Goal: Task Accomplishment & Management: Use online tool/utility

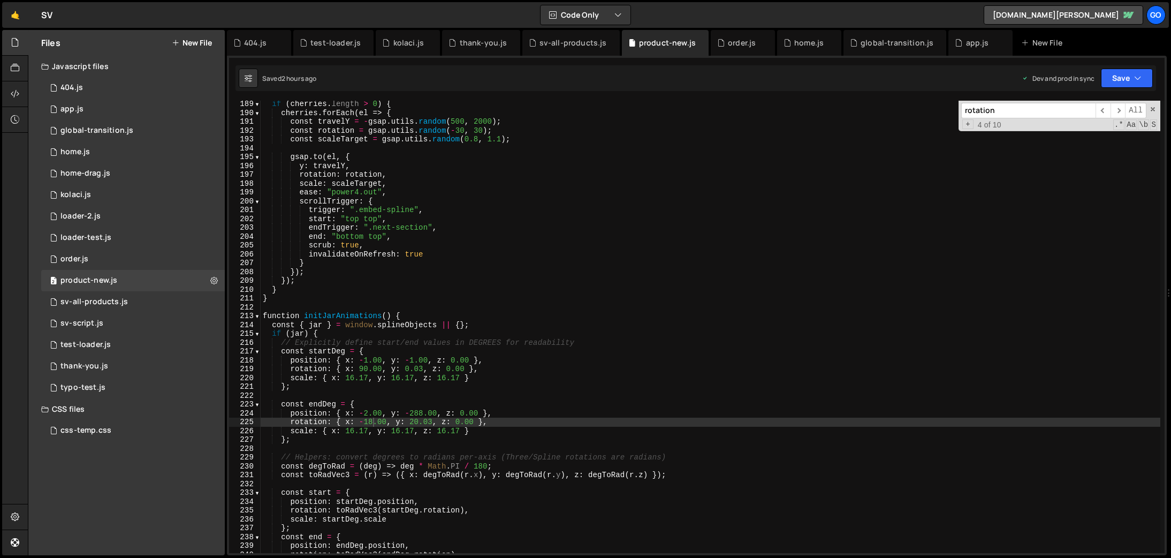
scroll to position [1661, 0]
click at [521, 185] on div "if ( cherries . length > 0 ) { cherries . forEach ( el => { const travelY = - g…" at bounding box center [711, 335] width 900 height 470
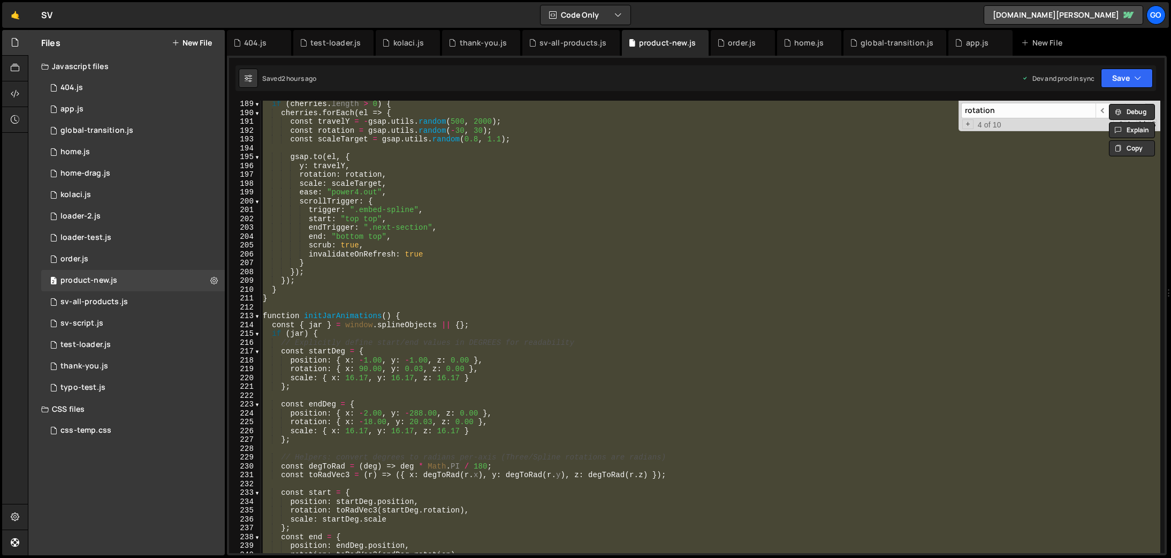
drag, startPoint x: 391, startPoint y: 196, endPoint x: 276, endPoint y: 133, distance: 131.3
click at [391, 196] on div "if ( cherries . length > 0 ) { cherries . forEach ( el => { const travelY = - g…" at bounding box center [711, 327] width 900 height 452
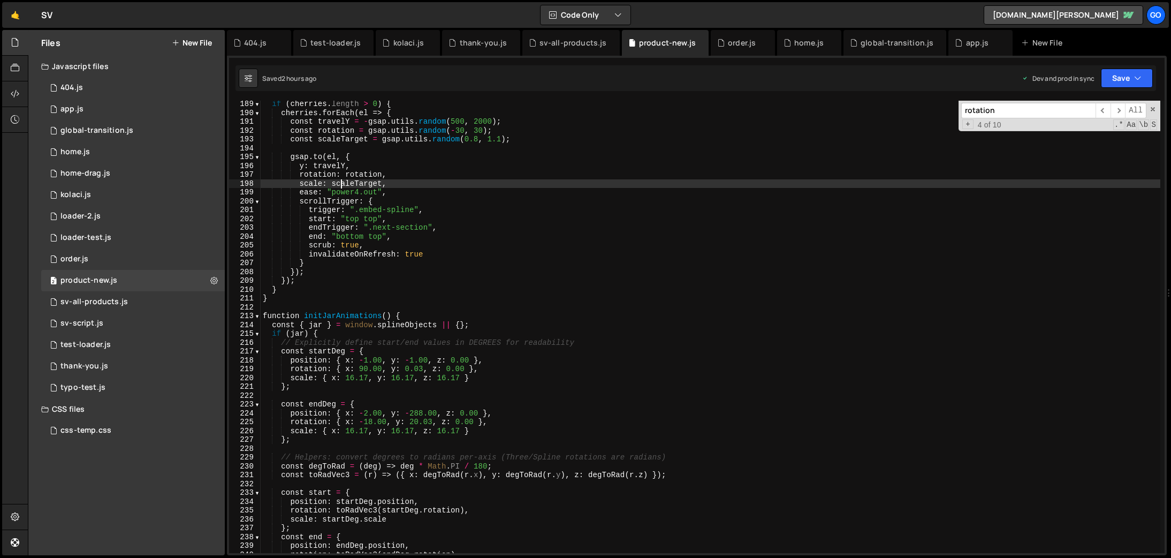
click at [343, 179] on div "if ( cherries . length > 0 ) { cherries . forEach ( el => { const travelY = - g…" at bounding box center [711, 335] width 900 height 470
type textarea "console.log('📄 Product-4.js loaded and ready');"
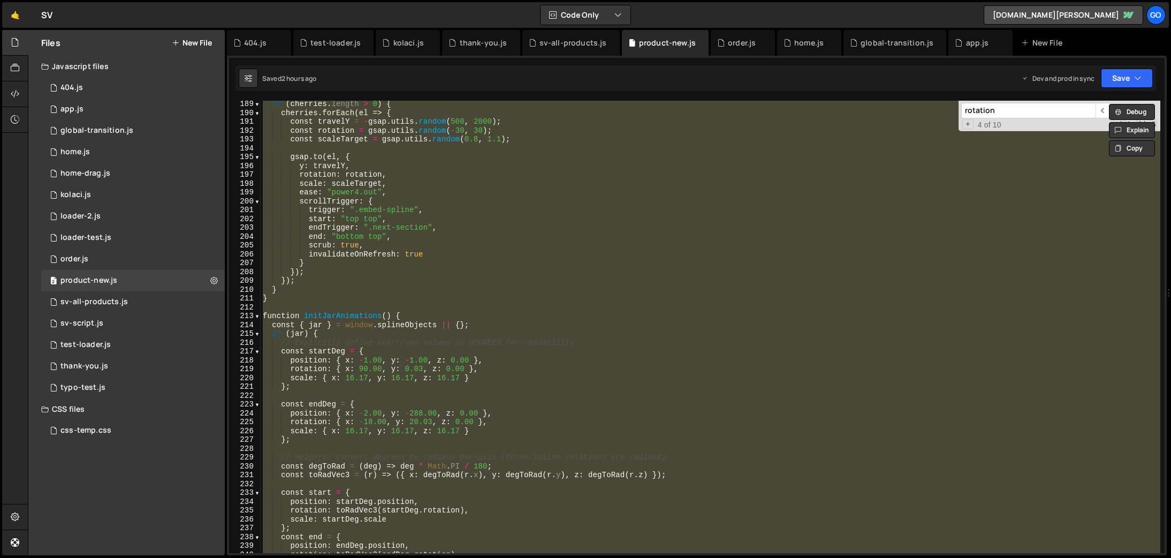
paste textarea
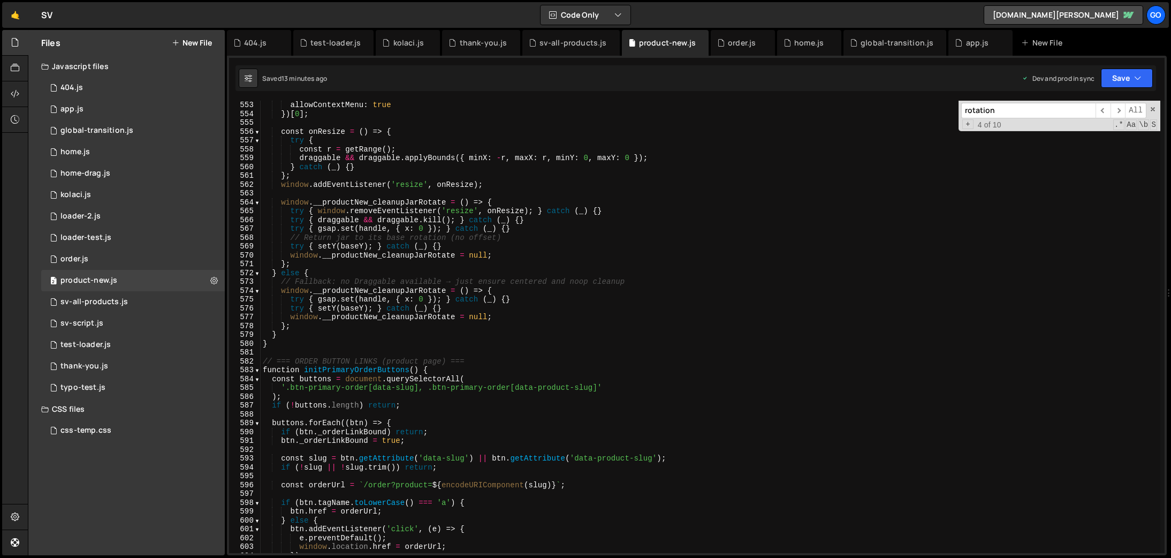
scroll to position [4876, 0]
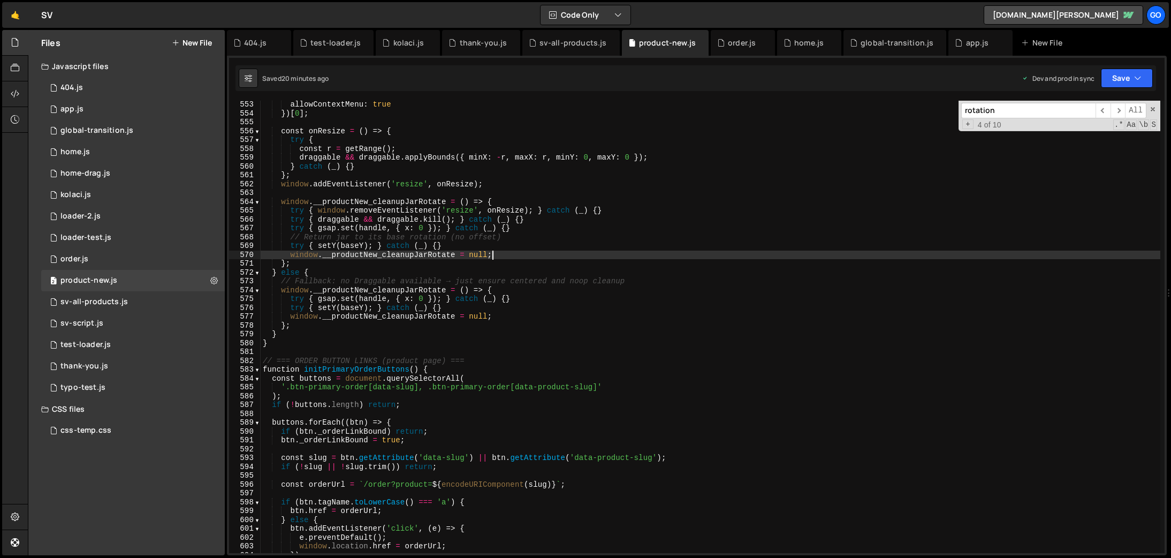
click at [570, 256] on div "allowContextMenu : true }) [ 0 ] ; const onResize = ( ) => { try { const r = ge…" at bounding box center [711, 335] width 900 height 470
type textarea "console.log('📄 Product-4.js loaded and ready');"
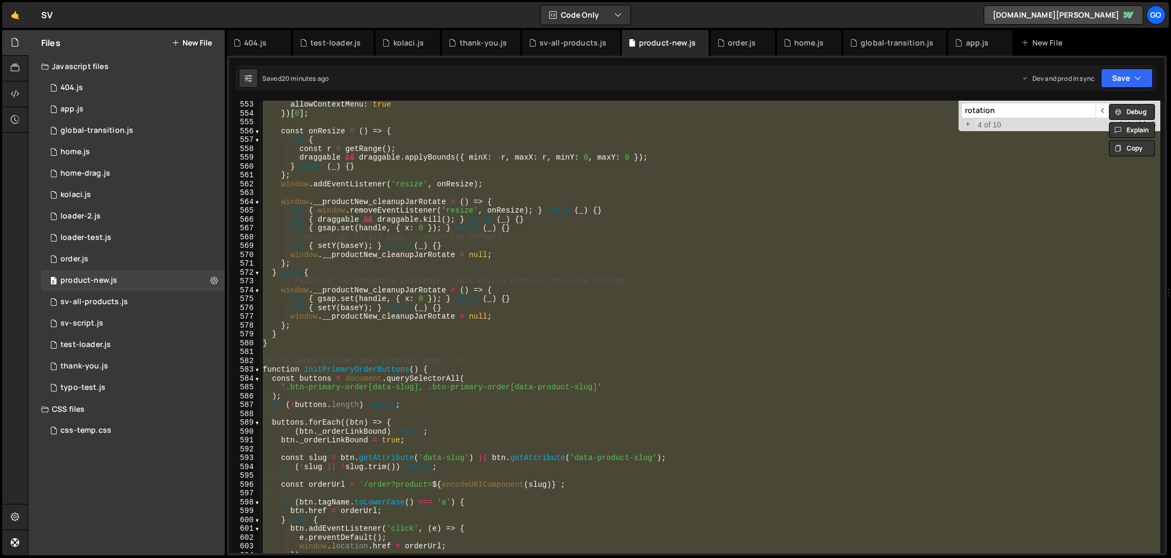
paste textarea
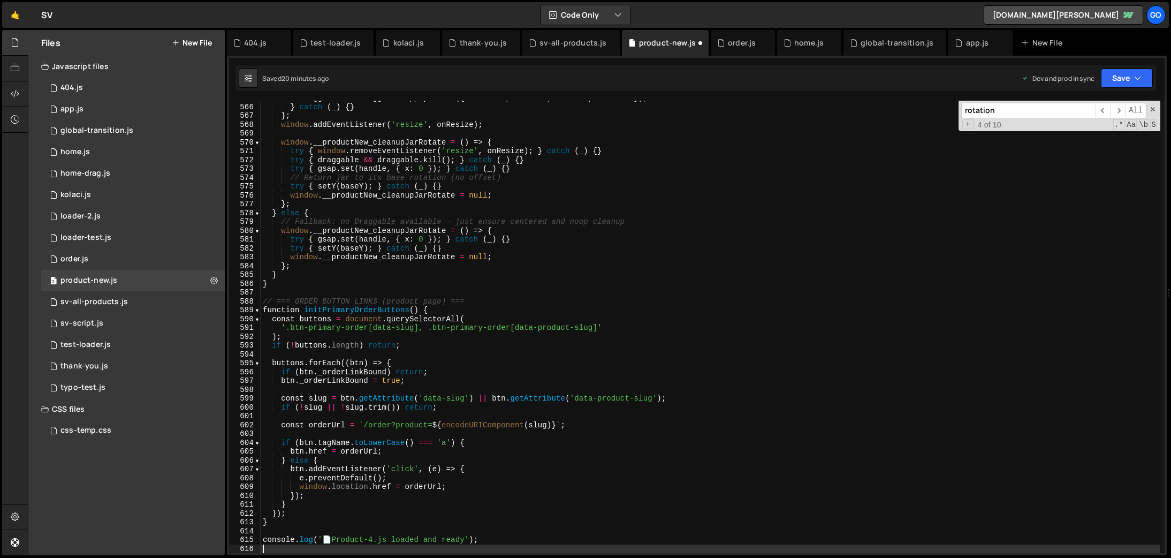
scroll to position [4988, 0]
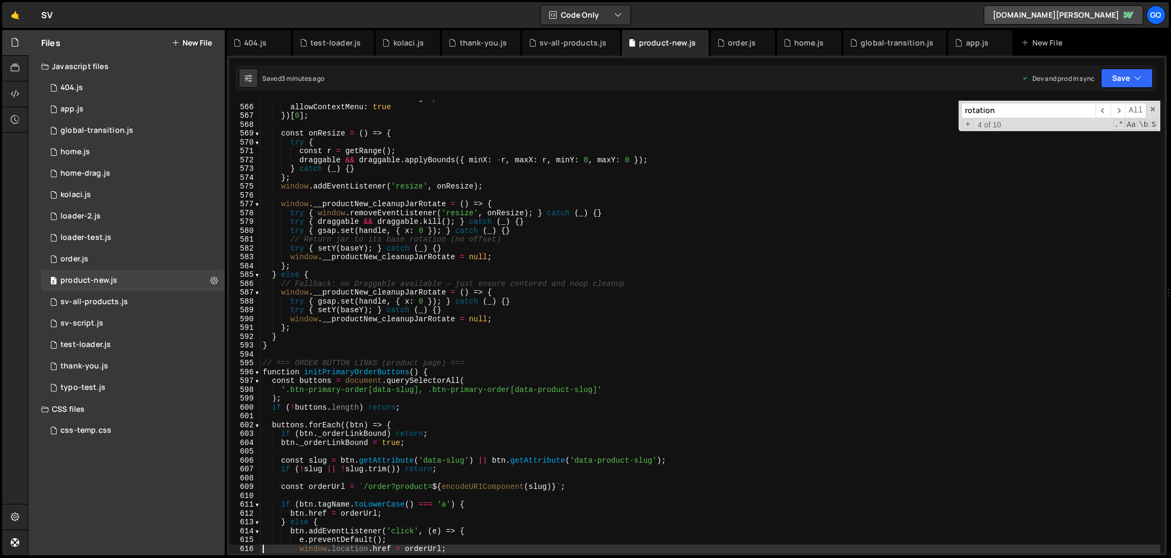
click at [563, 220] on div "inertia : !! window . InertiaPlugin , allowContextMenu : true }) [ 0 ] ; const …" at bounding box center [711, 329] width 900 height 470
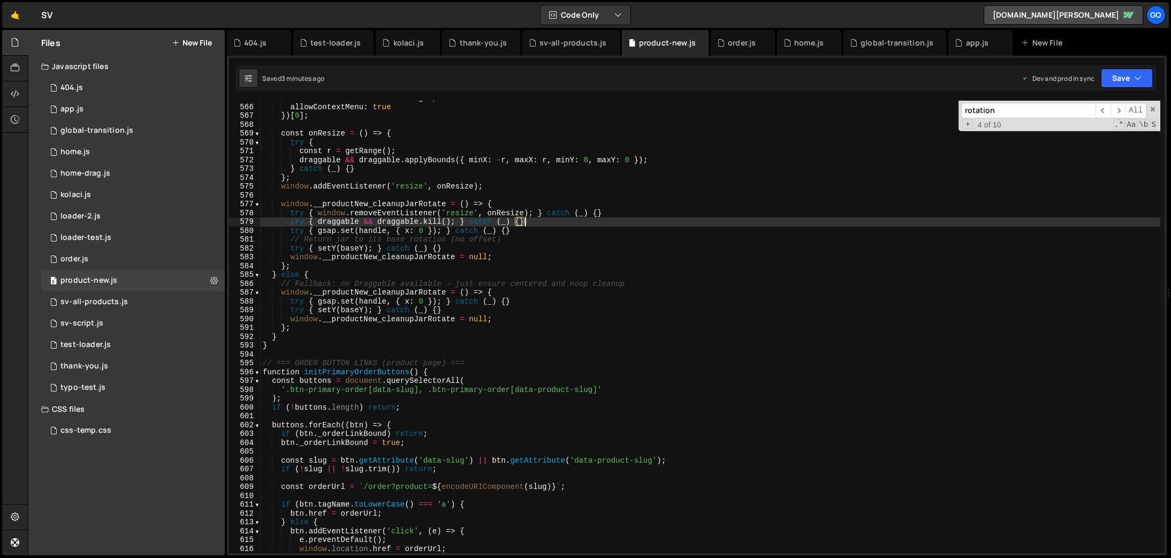
type textarea "console.log('📄 Product-4.js loaded and ready');"
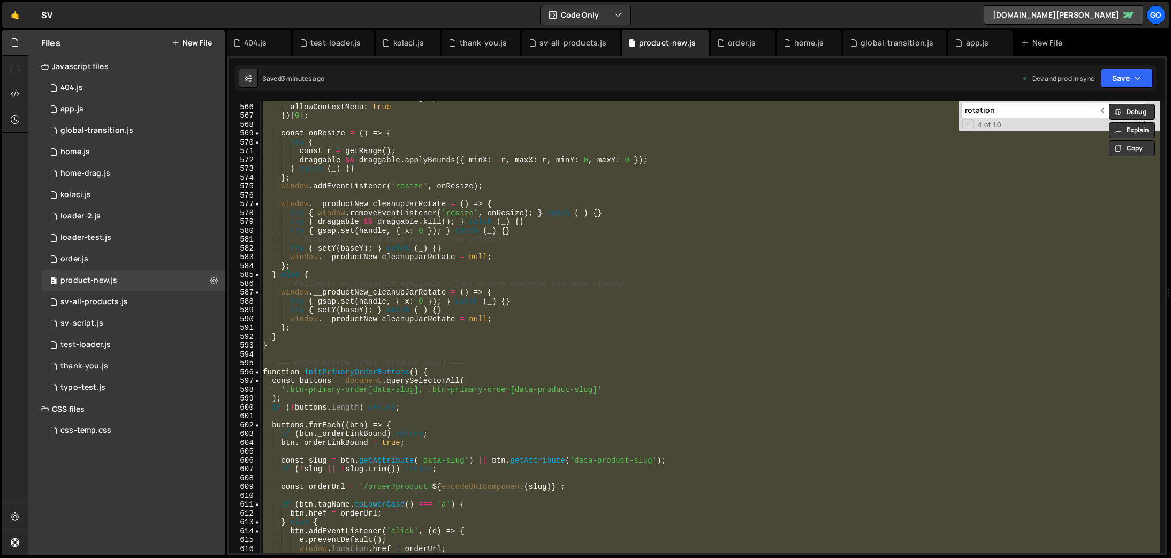
paste textarea
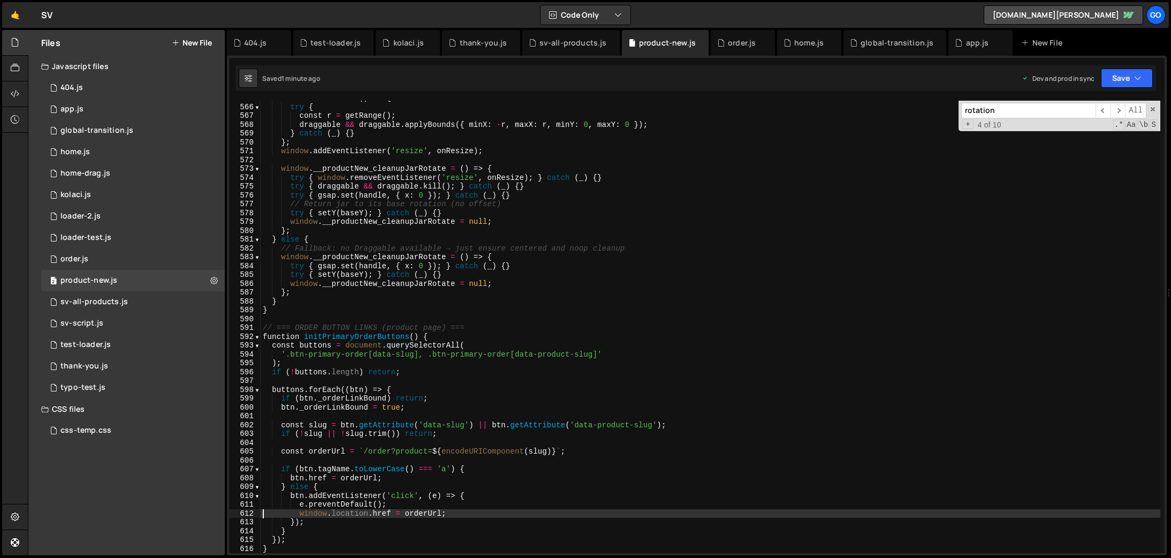
click at [427, 201] on div "const onResize = ( ) => { try { const r = getRange ( ) ; draggable && draggable…" at bounding box center [711, 329] width 900 height 470
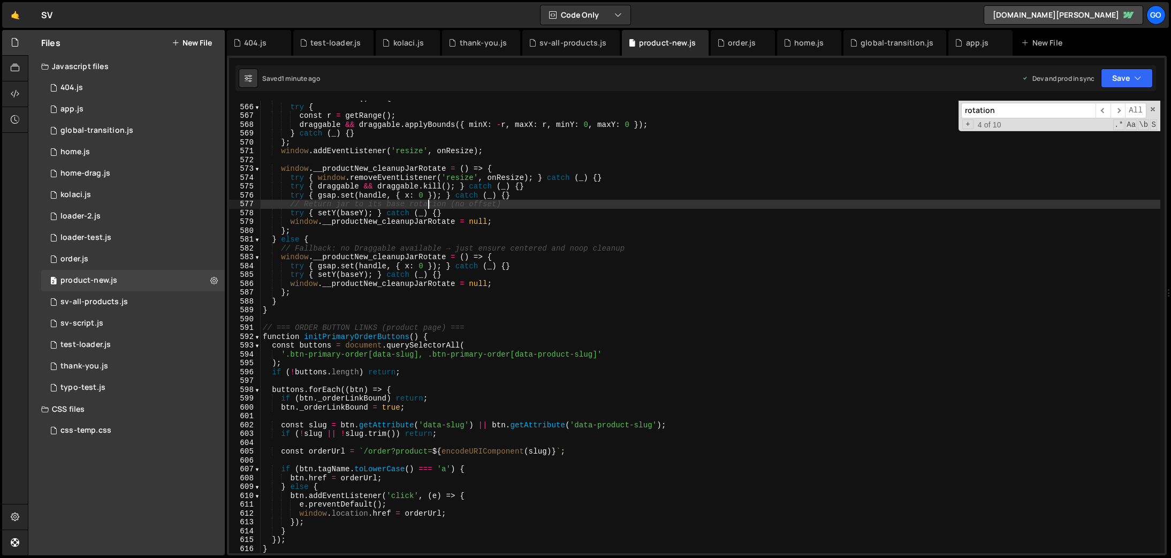
type textarea "console.log('📄 Product-4.js loaded and ready');"
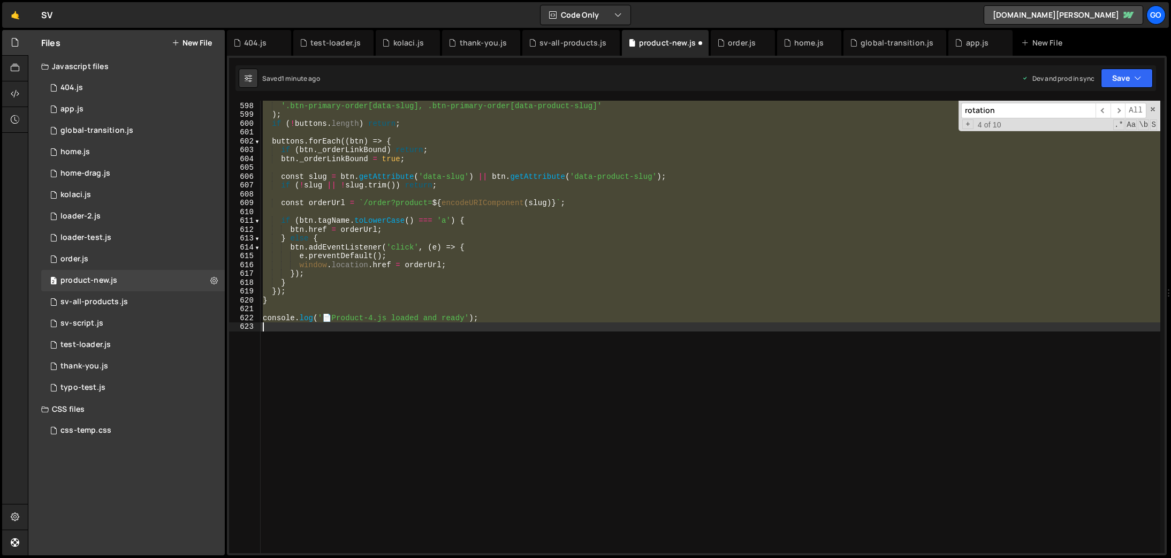
scroll to position [5272, 0]
click at [641, 343] on div "const buttons = document . querySelectorAll ( '.btn-primary-order[data-slug], .…" at bounding box center [711, 327] width 900 height 452
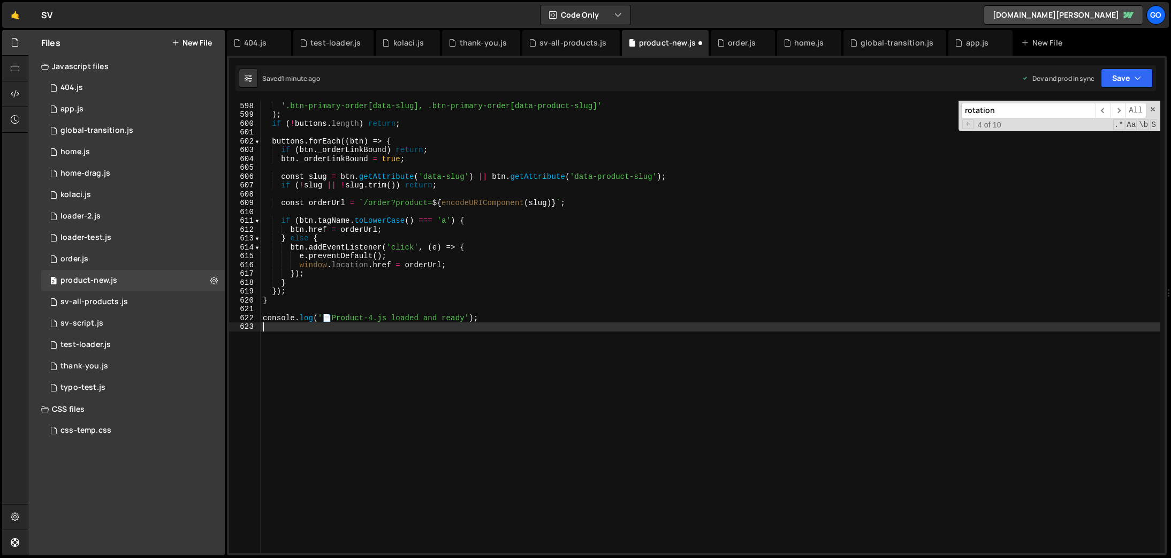
type textarea "console.log('📄 Product-4.js loaded and ready');"
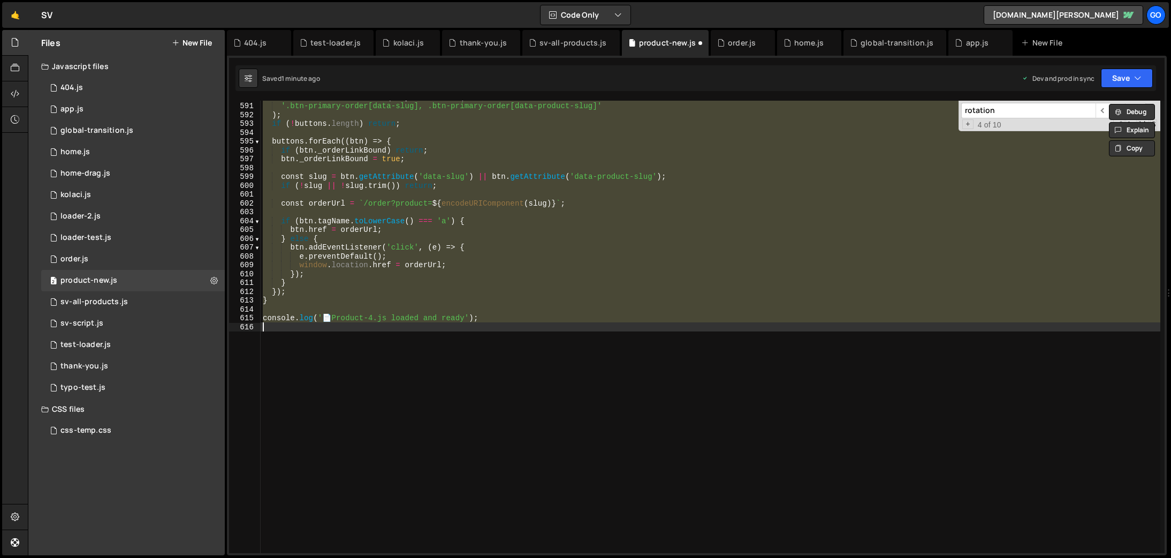
scroll to position [5157, 0]
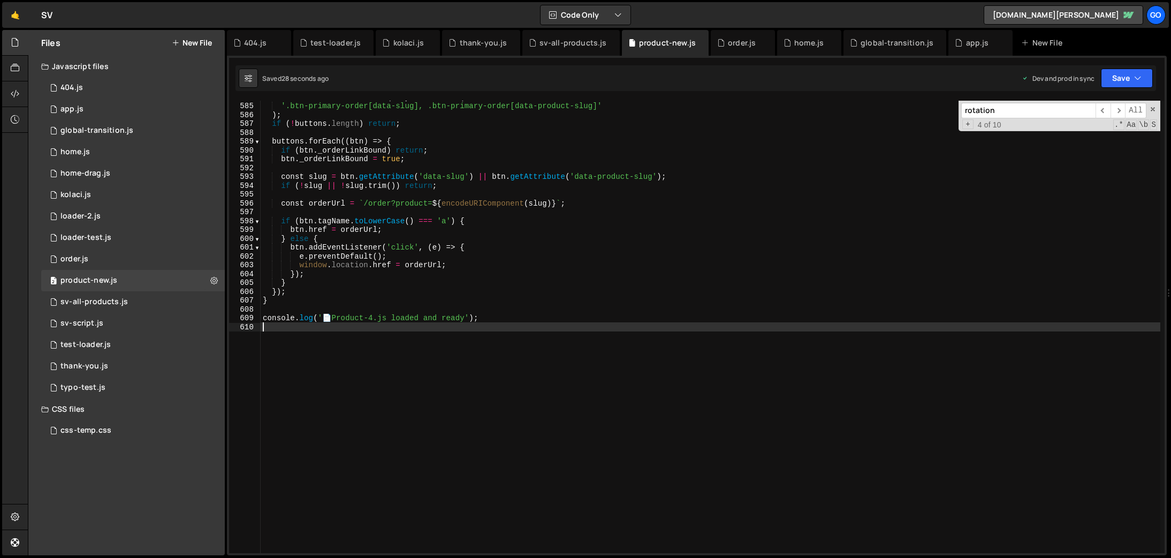
click at [445, 226] on div "const buttons = document . querySelectorAll ( '.btn-primary-order[data-slug], .…" at bounding box center [711, 328] width 900 height 470
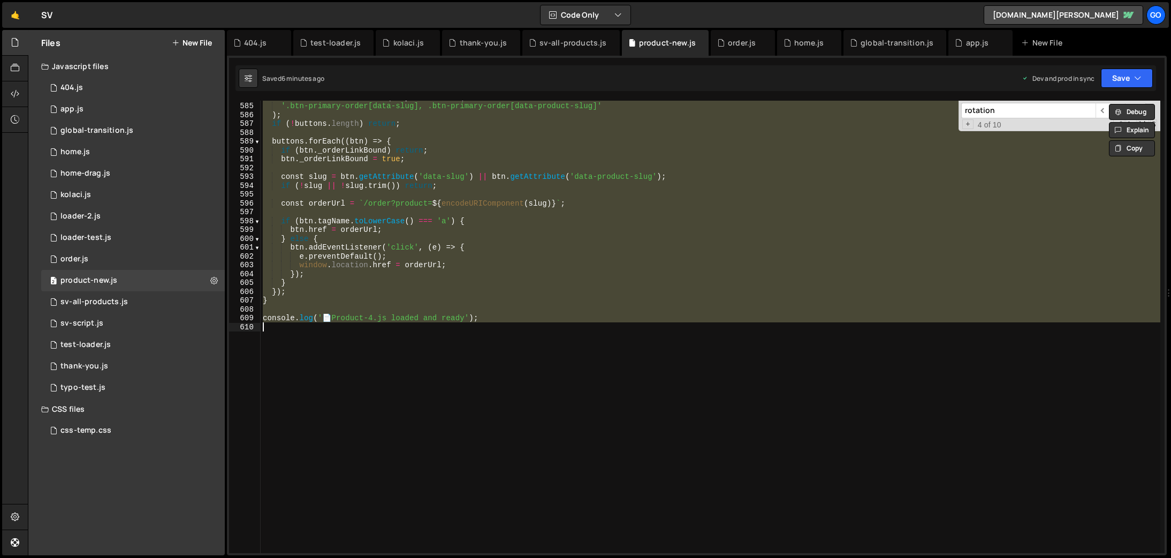
click at [377, 249] on div "const buttons = document . querySelectorAll ( '.btn-primary-order[data-slug], .…" at bounding box center [711, 327] width 900 height 452
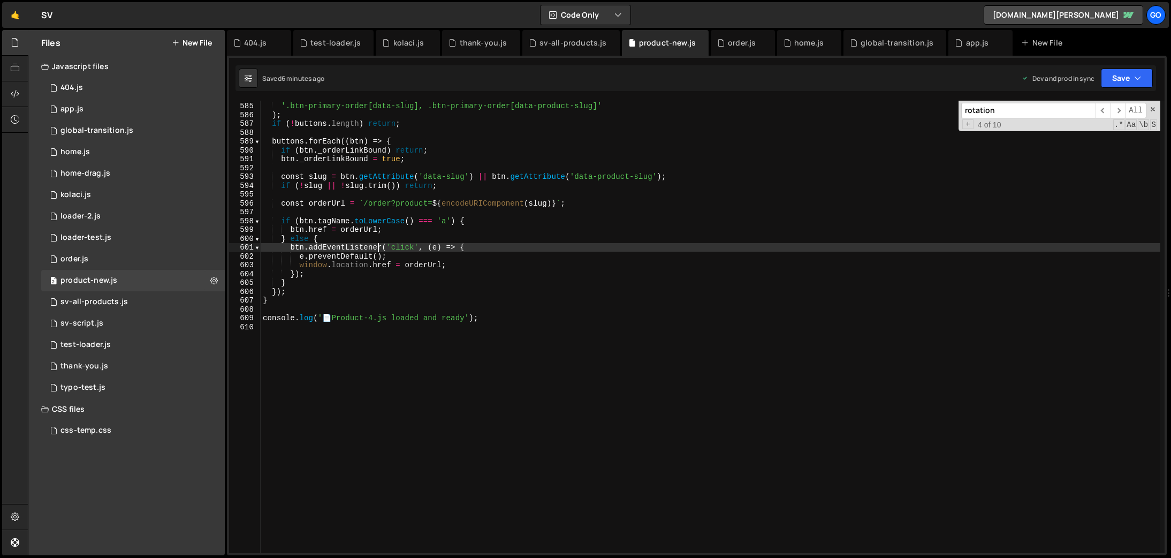
type textarea "console.log('📄 Product-4.js loaded and ready');"
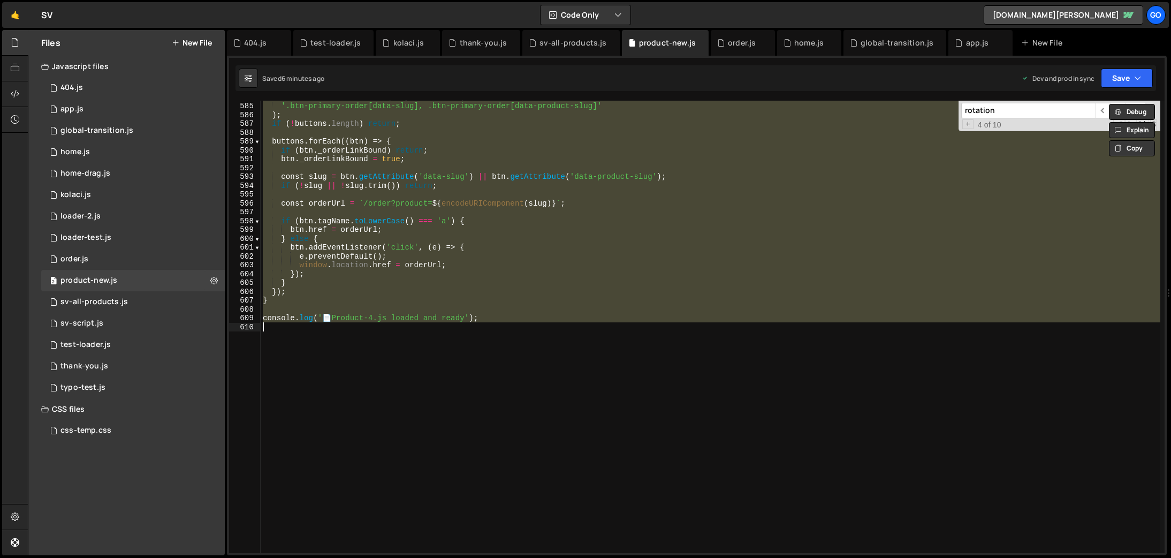
paste textarea
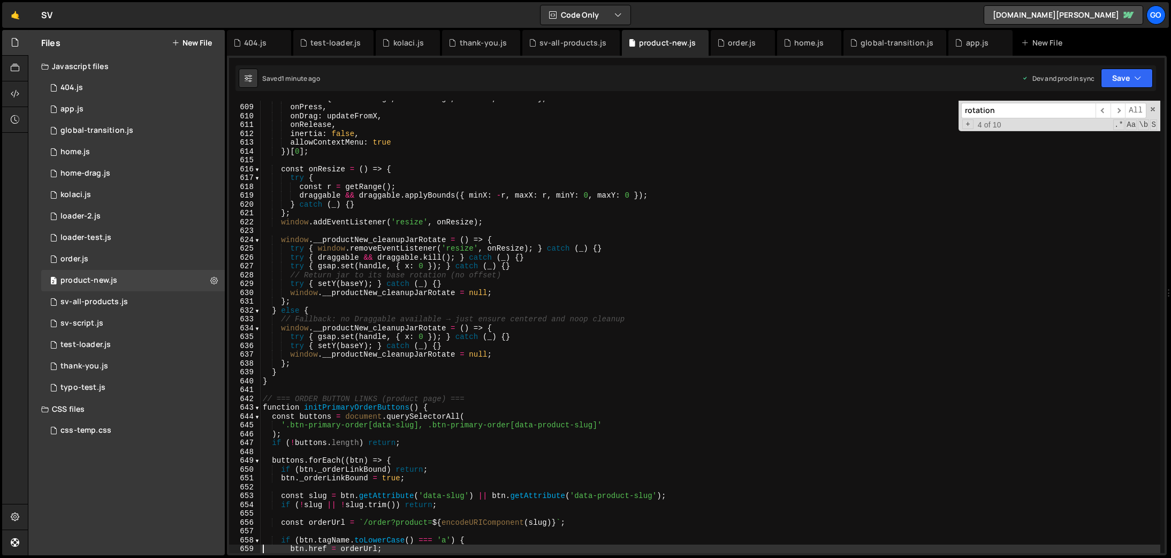
click at [424, 215] on div "bounds : { minX : - range , maxX : range , minY : 0 , maxY : 0 } , onPress , on…" at bounding box center [711, 329] width 900 height 470
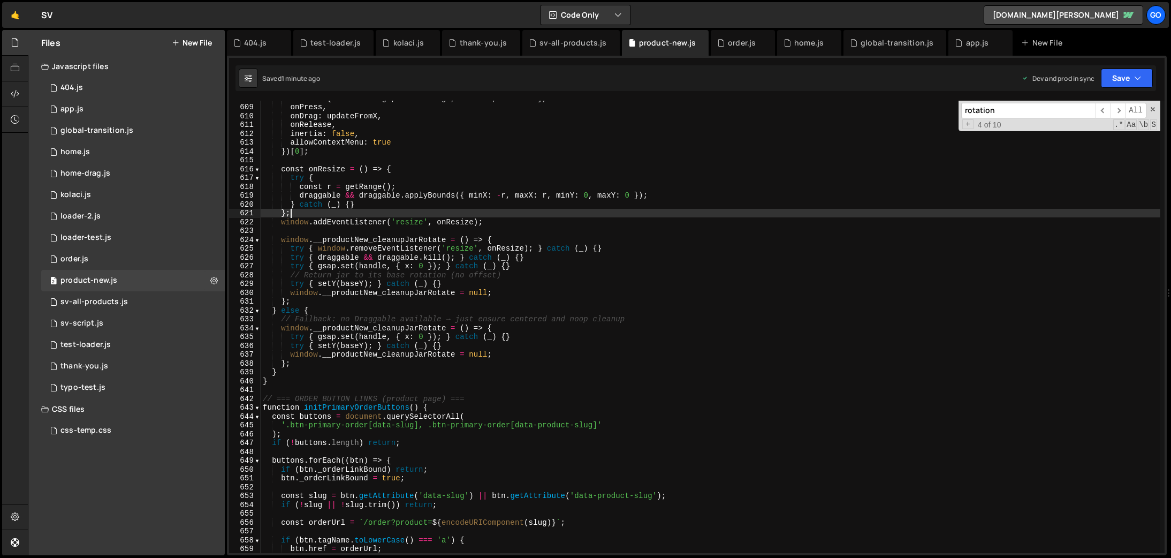
type textarea "console.log('📄 Product-4.js loaded and ready');"
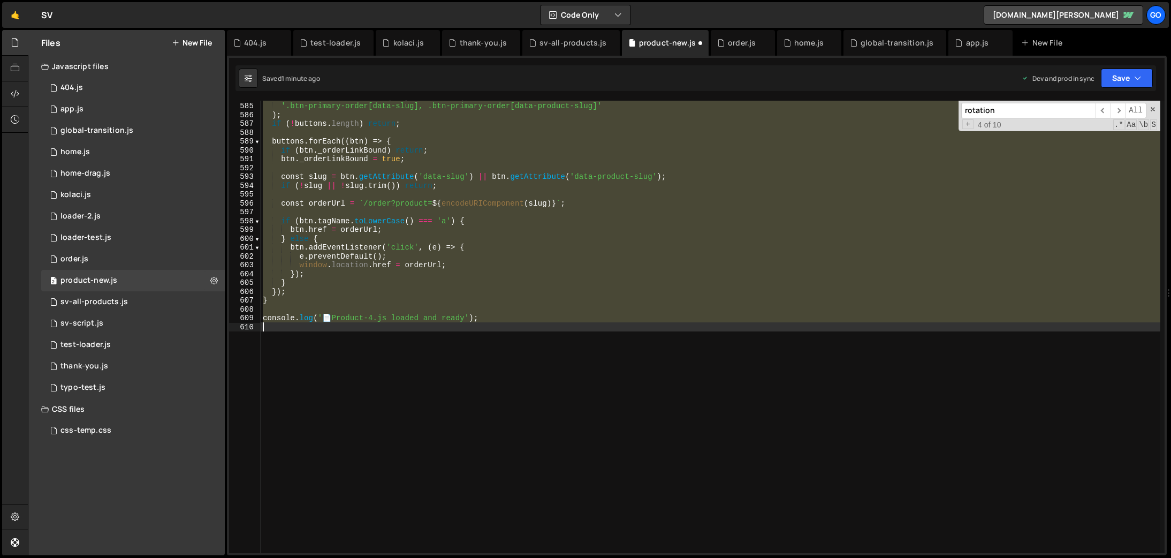
scroll to position [5157, 0]
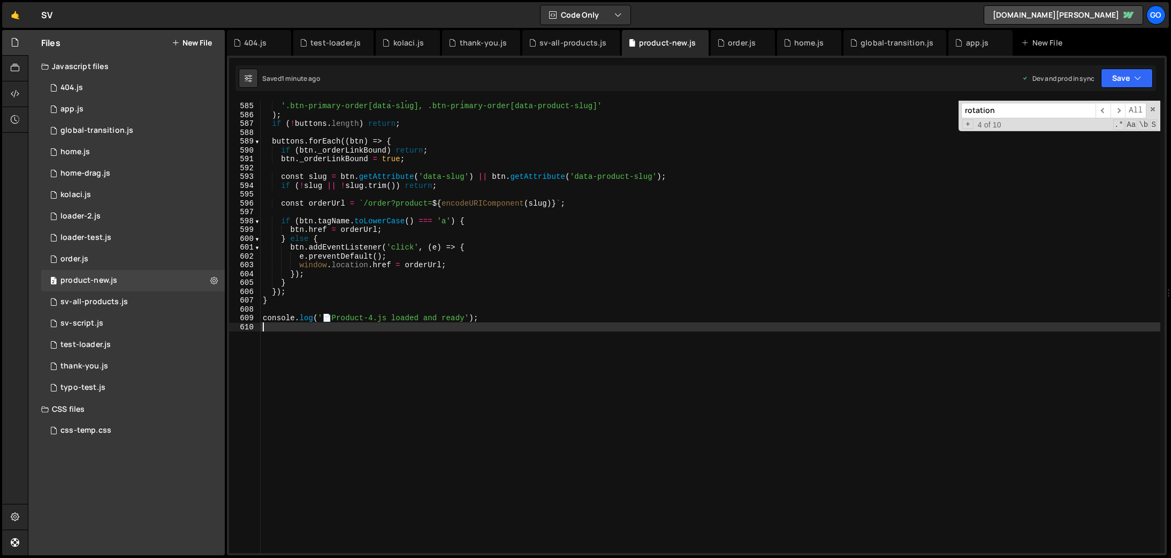
click at [431, 231] on div "const buttons = document . querySelectorAll ( '.btn-primary-order[data-slug], .…" at bounding box center [711, 328] width 900 height 470
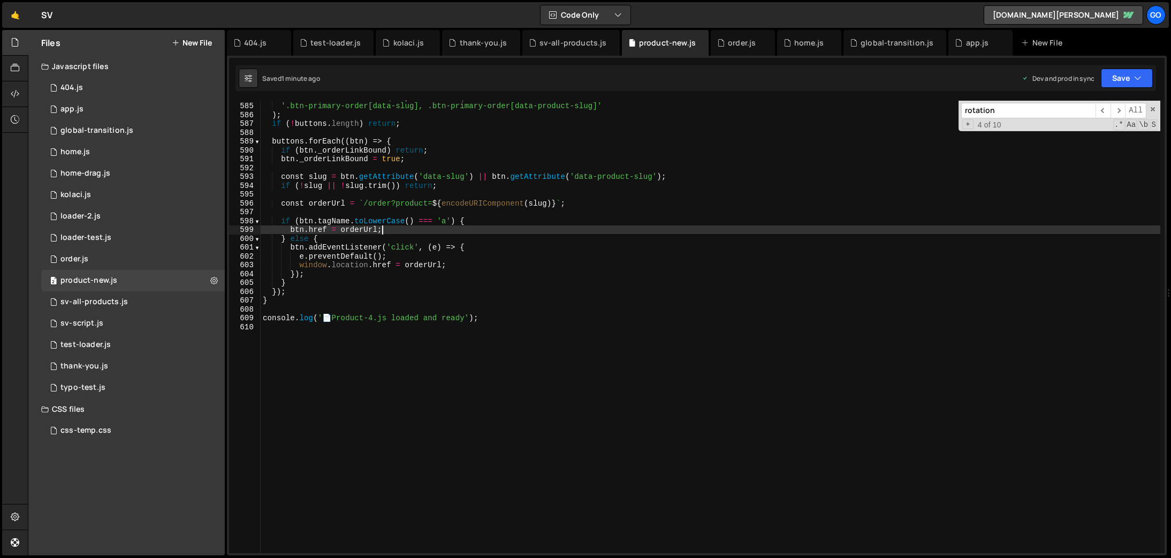
type textarea "console.log('📄 Product-4.js loaded and ready');"
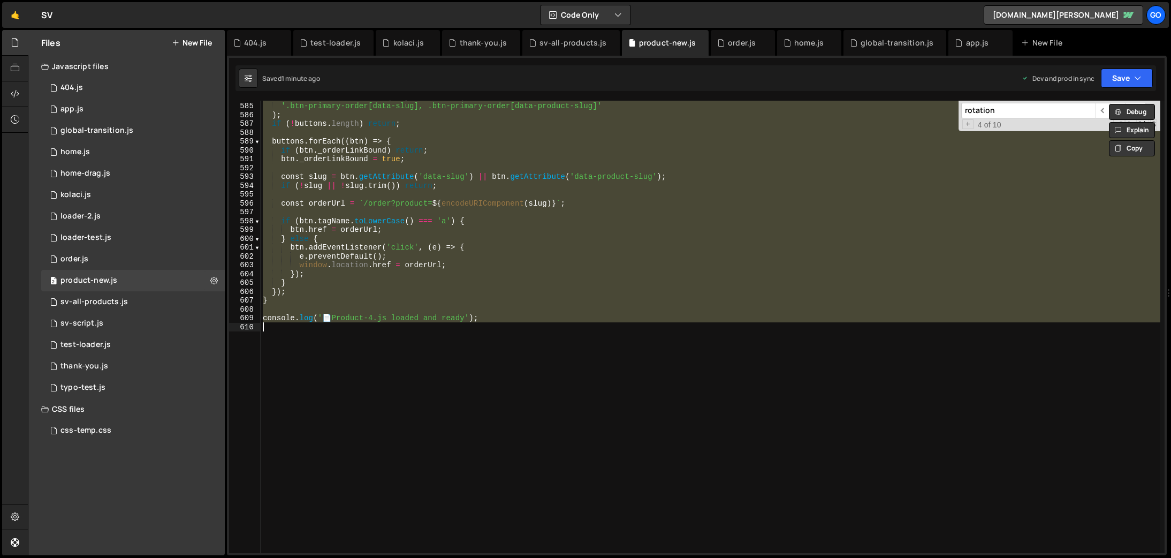
click at [567, 210] on div "const buttons = document . querySelectorAll ( '.btn-primary-order[data-slug], .…" at bounding box center [711, 327] width 900 height 452
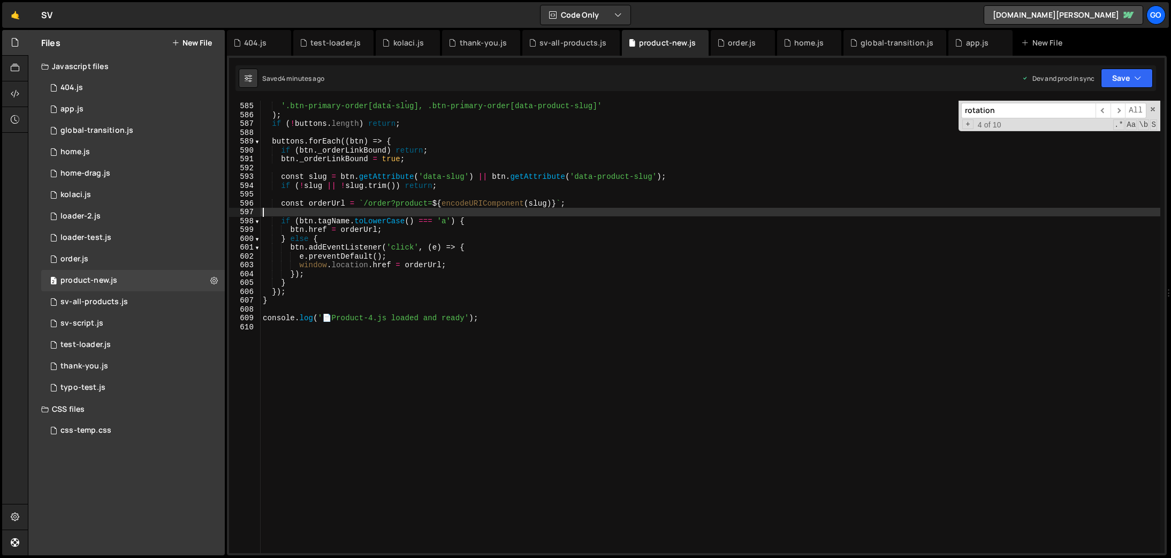
click at [475, 199] on div "const buttons = document . querySelectorAll ( '.btn-primary-order[data-slug], .…" at bounding box center [711, 328] width 900 height 470
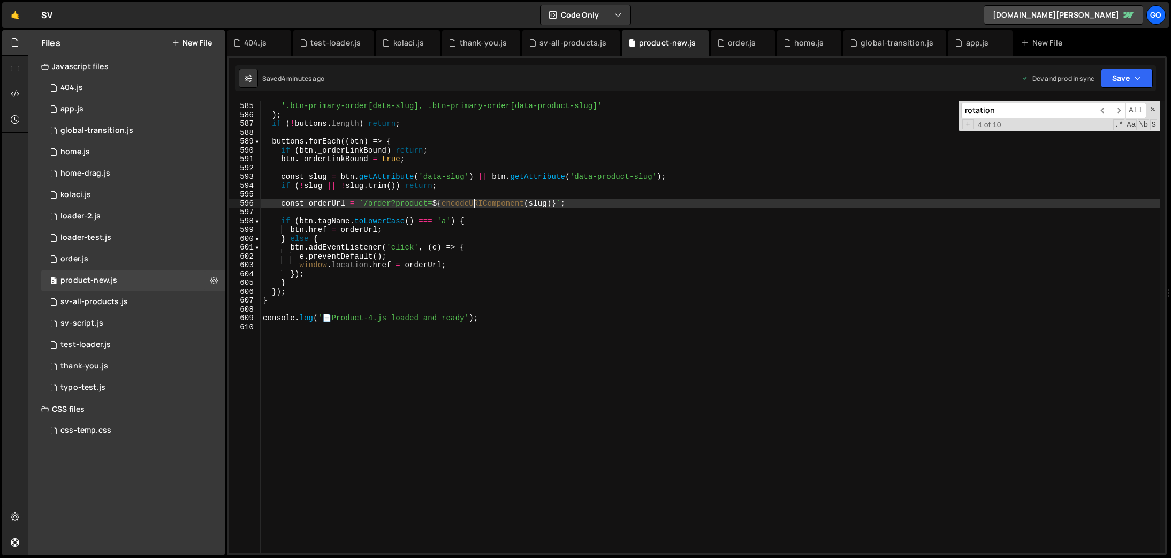
type textarea "console.log('📄 Product-4.js loaded and ready');"
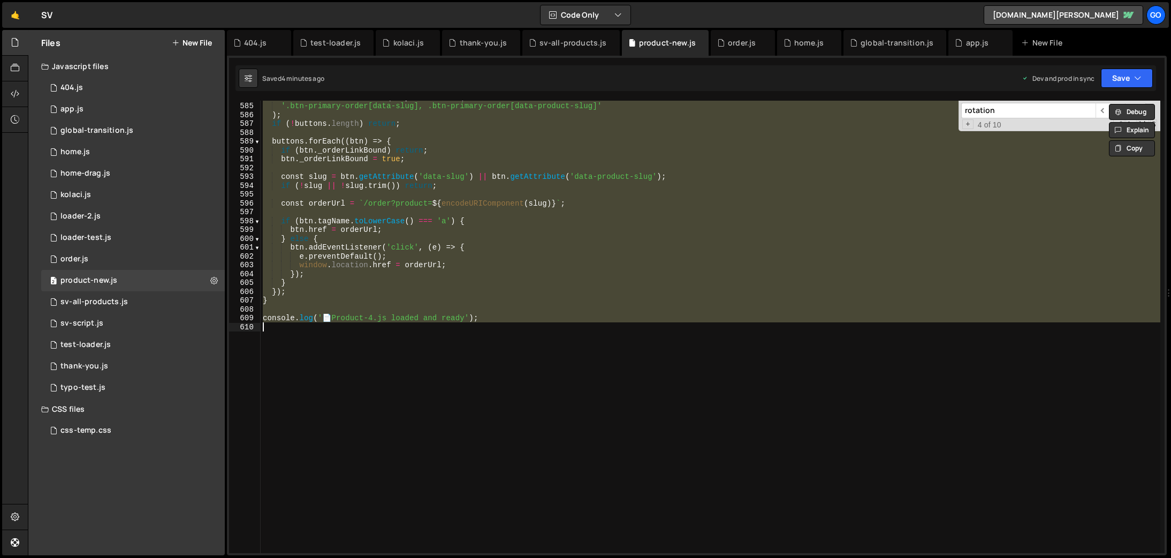
paste textarea
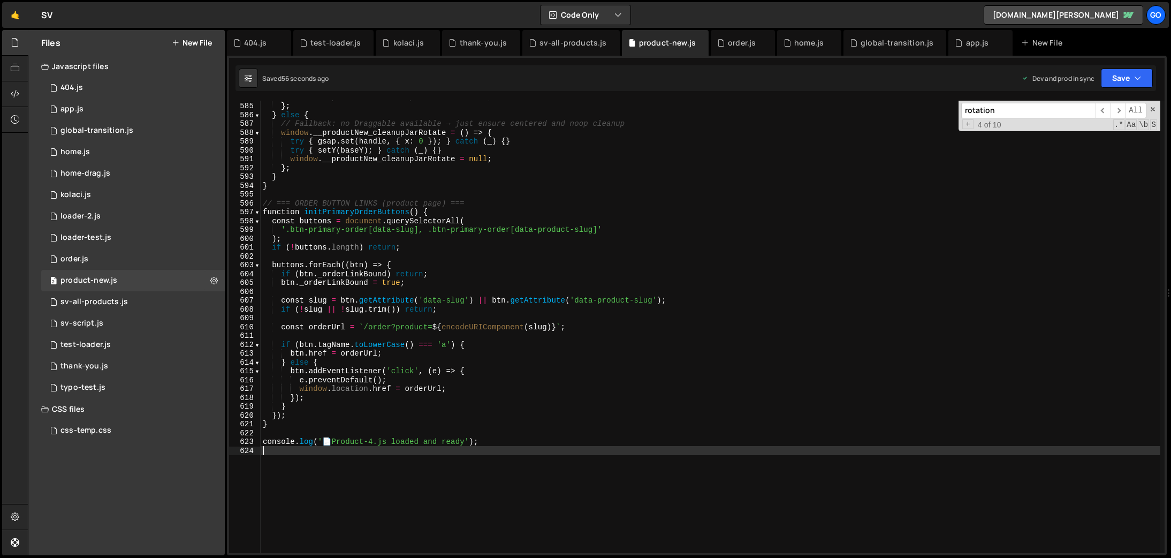
click at [445, 258] on div "window . __productNew_cleanupJarRotate = null ; } ; } else { // Fallback: no Dr…" at bounding box center [711, 328] width 900 height 470
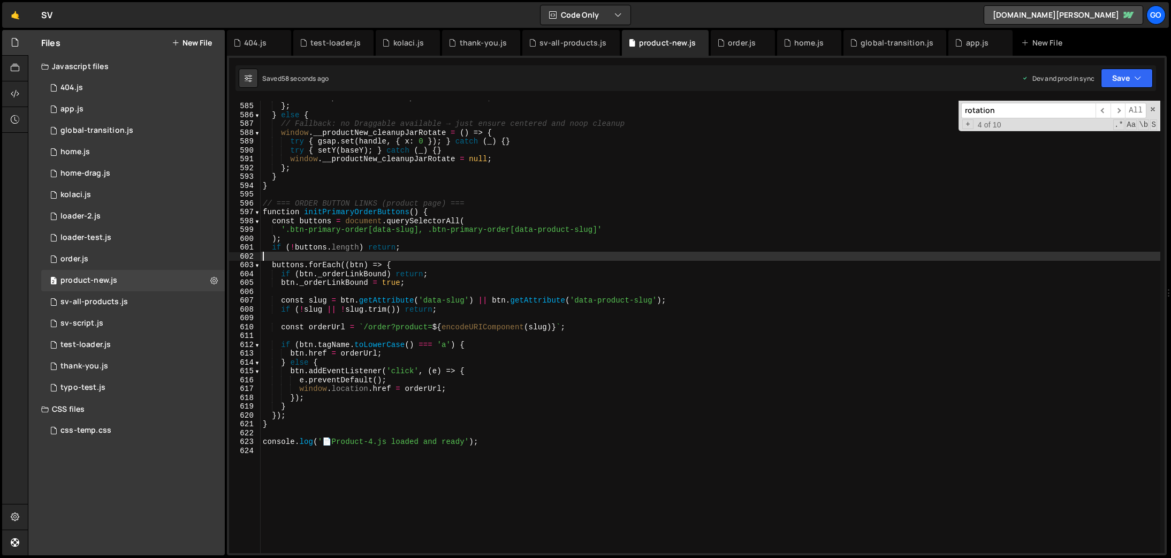
type textarea "console.log('📄 Product-4.js loaded and ready');"
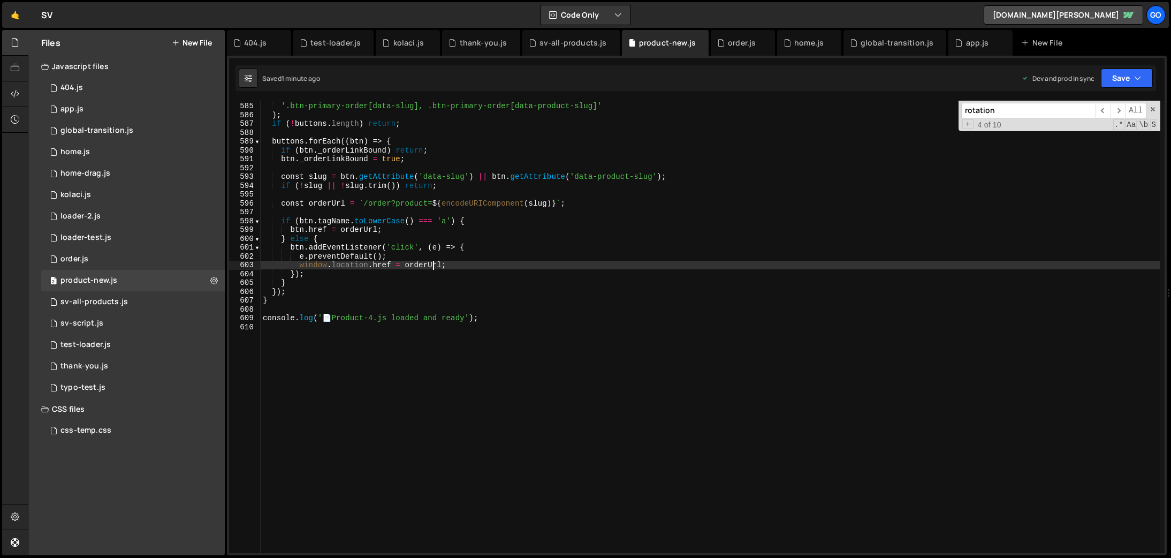
click at [435, 262] on div "const buttons = document . querySelectorAll ( '.btn-primary-order[data-slug], .…" at bounding box center [711, 328] width 900 height 470
type textarea "console.log('📄 Product-4.js loaded and ready');"
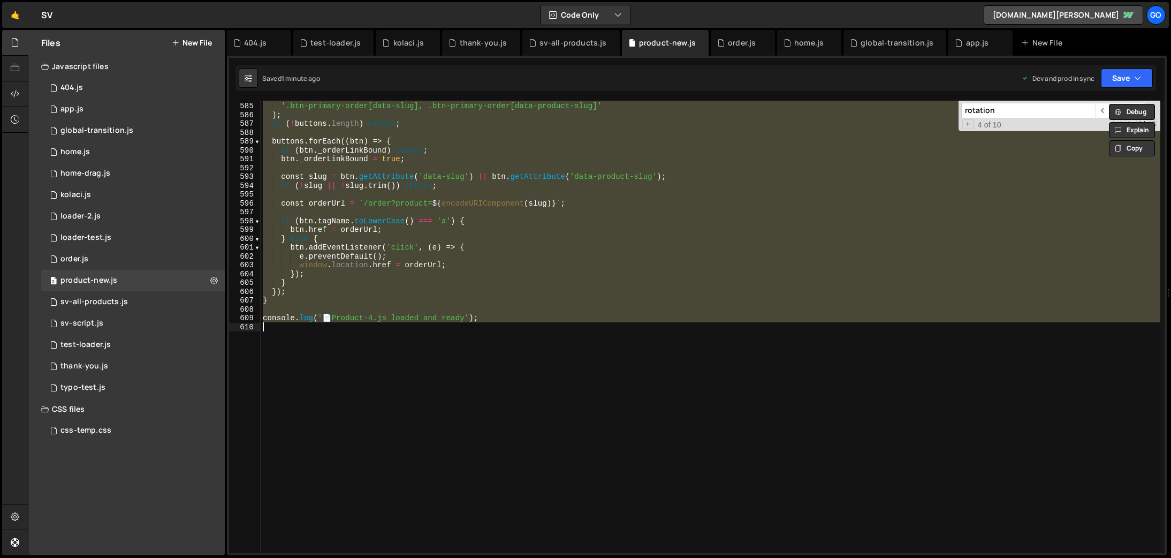
paste textarea
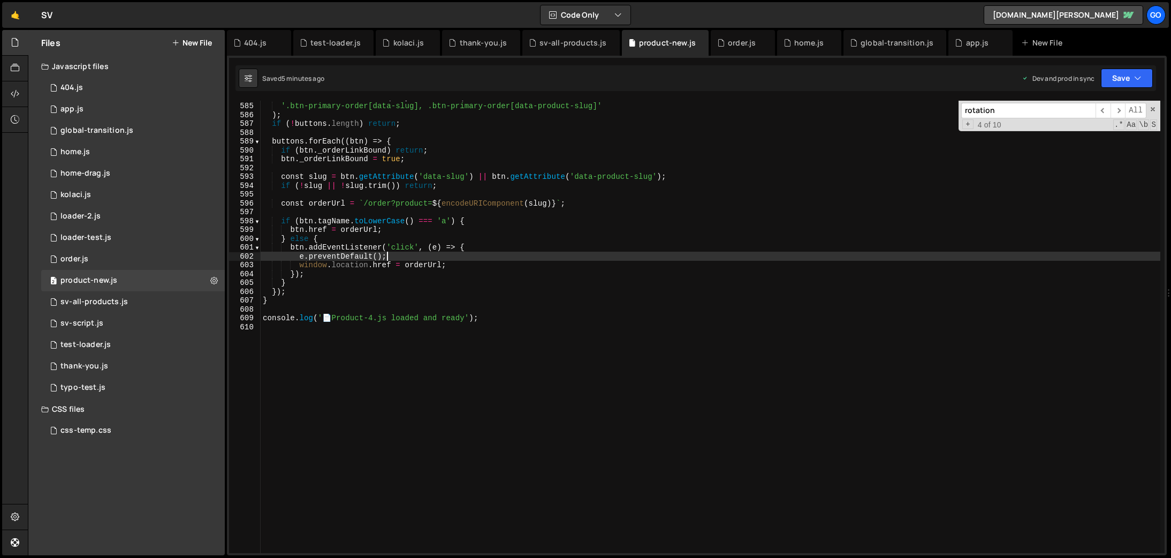
click at [561, 255] on div "const buttons = document . querySelectorAll ( '.btn-primary-order[data-slug], .…" at bounding box center [711, 328] width 900 height 470
type textarea "console.log('📄 Product-4.js loaded and ready');"
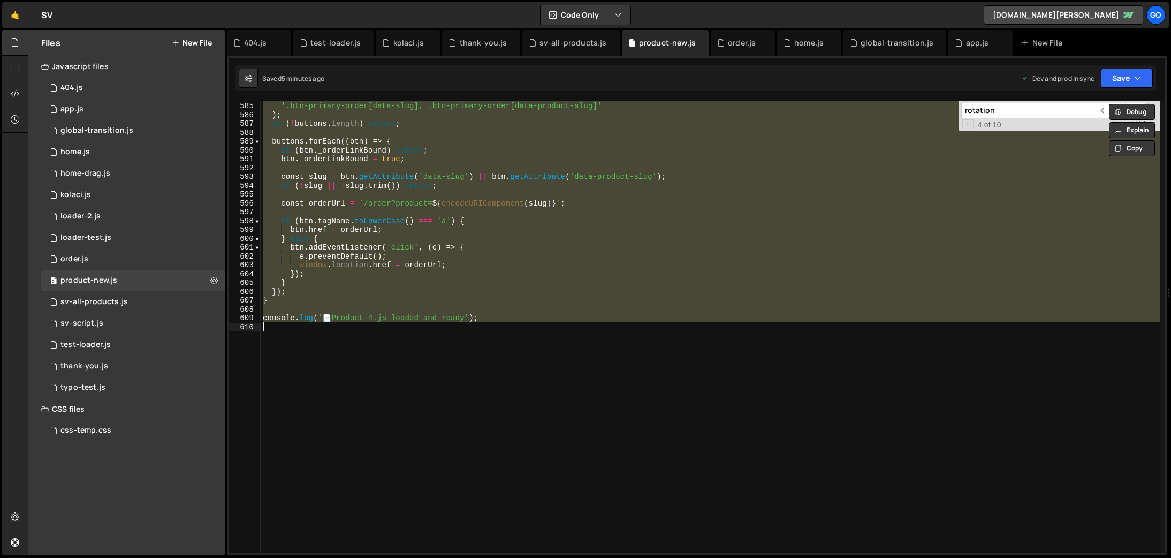
paste textarea
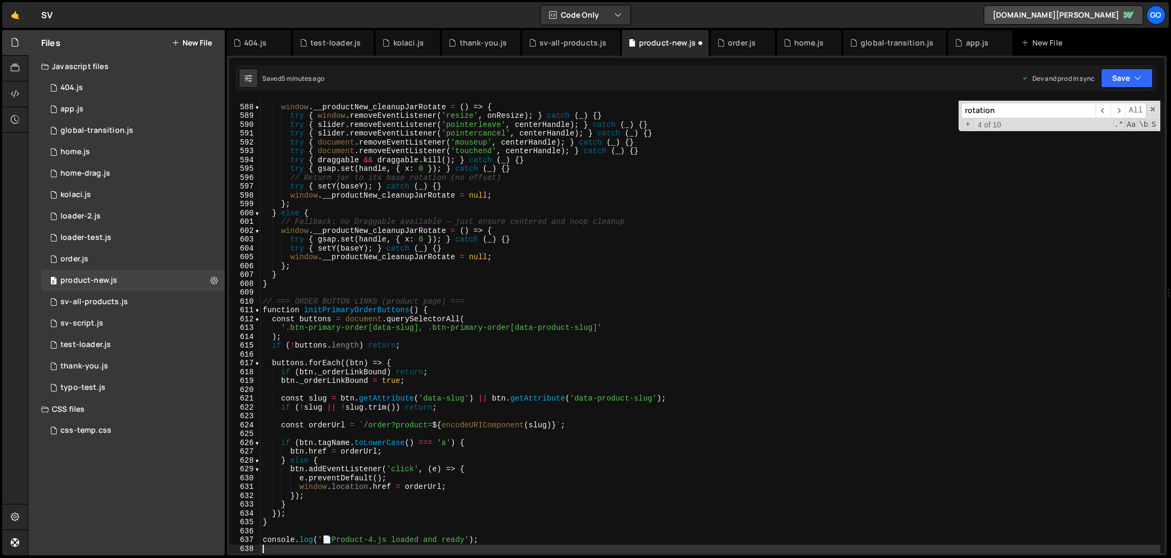
scroll to position [5182, 0]
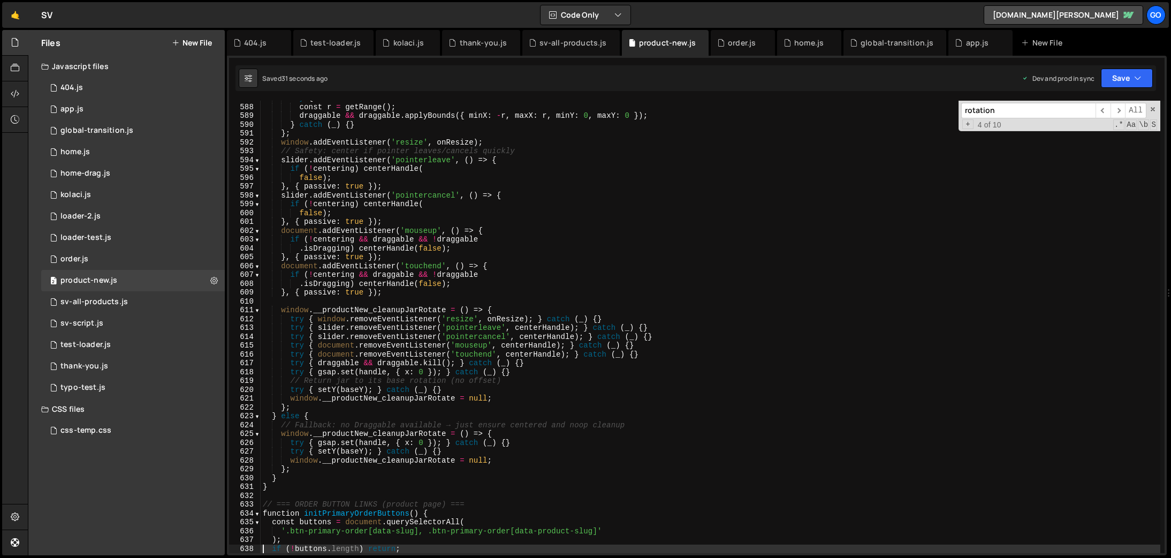
click at [536, 251] on div "try { const r = getRange ( ) ; draggable && draggable . applyBounds ({ minX : -…" at bounding box center [711, 329] width 900 height 470
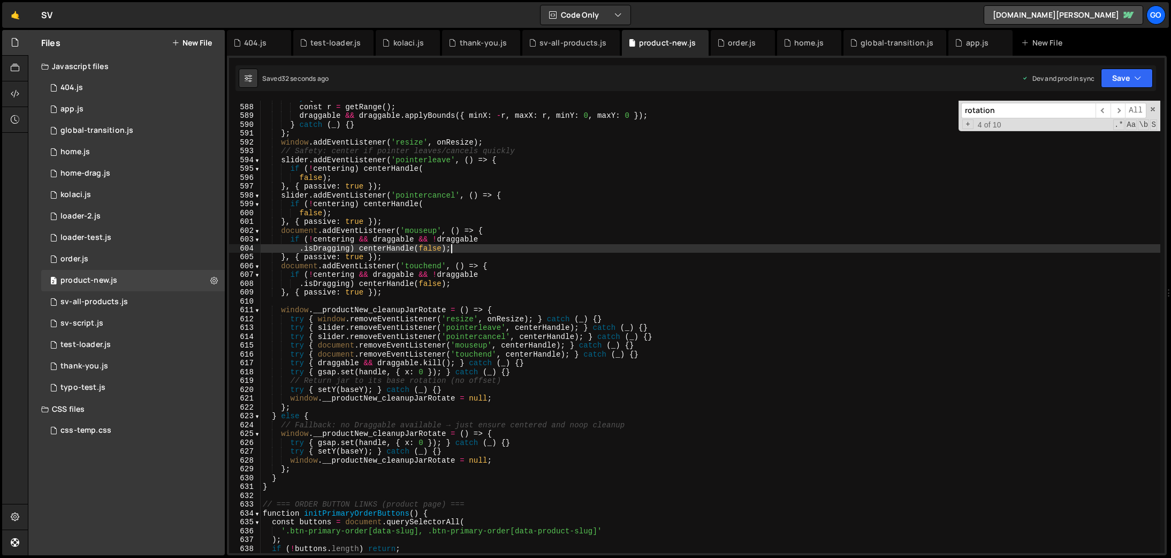
type textarea "console.log('📄 Product-4.js loaded and ready');"
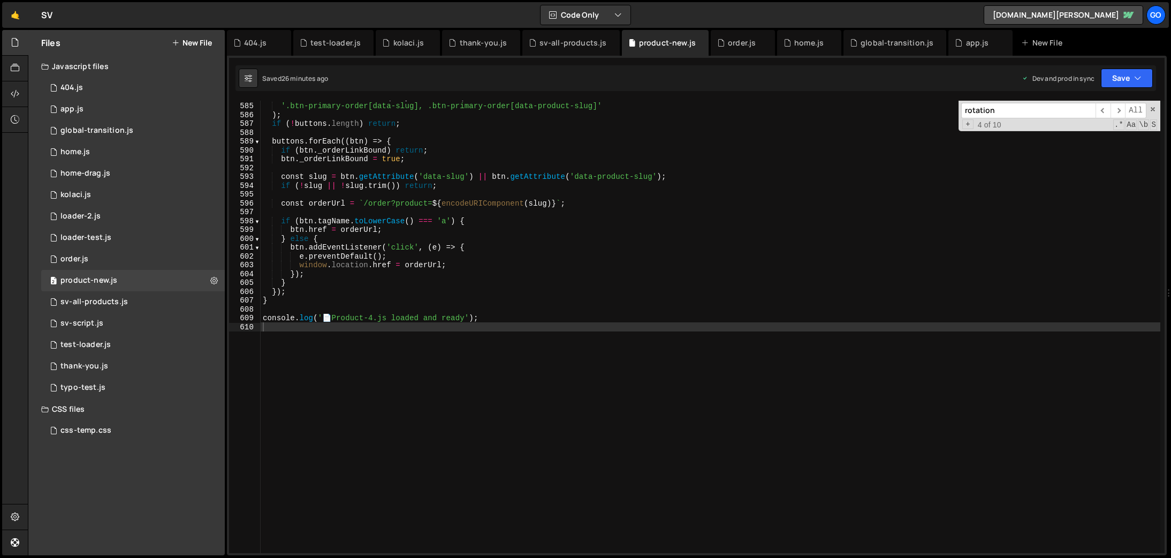
scroll to position [5157, 0]
click at [1114, 114] on span "​" at bounding box center [1118, 111] width 15 height 16
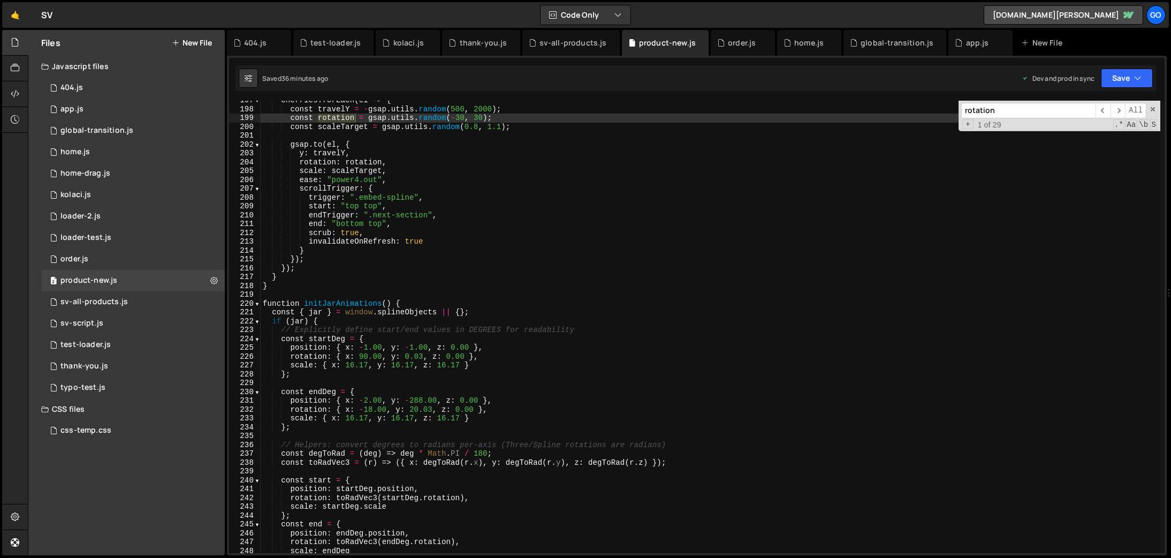
scroll to position [1736, 0]
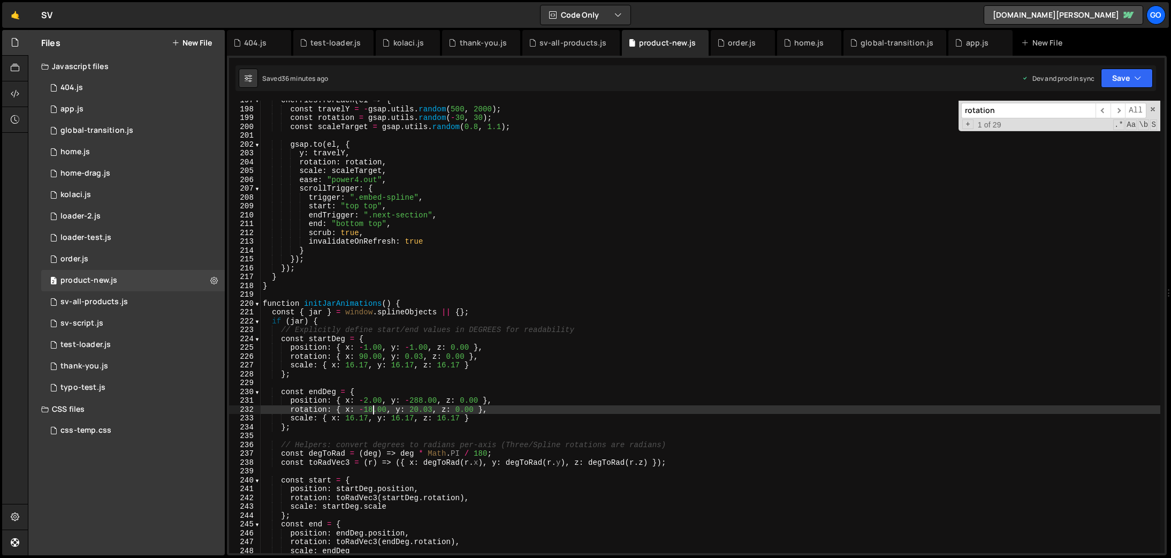
click at [373, 411] on div "cherries . forEach ( el => { const travelY = - gsap . utils . random ( 500 , 20…" at bounding box center [711, 331] width 900 height 470
click at [417, 411] on div "cherries . forEach ( el => { const travelY = - gsap . utils . random ( 500 , 20…" at bounding box center [711, 331] width 900 height 470
click at [460, 408] on div "cherries . forEach ( el => { const travelY = - gsap . utils . random ( 500 , 20…" at bounding box center [711, 331] width 900 height 470
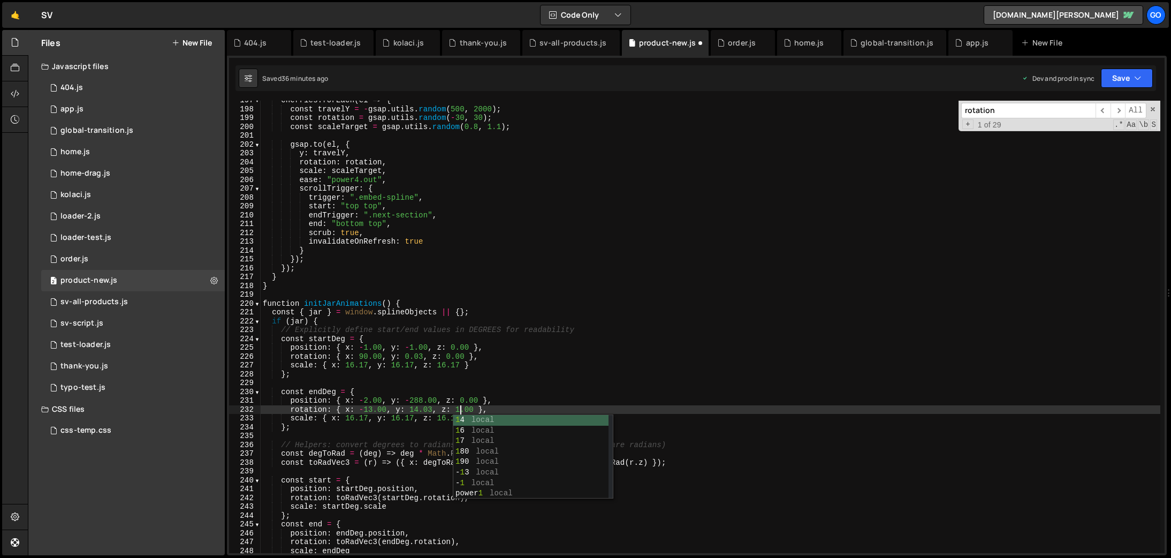
scroll to position [0, 14]
click at [588, 367] on div "cherries . forEach ( el => { const travelY = - gsap . utils . random ( 500 , 20…" at bounding box center [711, 331] width 900 height 470
click at [384, 407] on div "cherries . forEach ( el => { const travelY = - gsap . utils . random ( 500 , 20…" at bounding box center [711, 331] width 900 height 470
click at [368, 398] on div "cherries . forEach ( el => { const travelY = - gsap . utils . random ( 500 , 20…" at bounding box center [711, 331] width 900 height 470
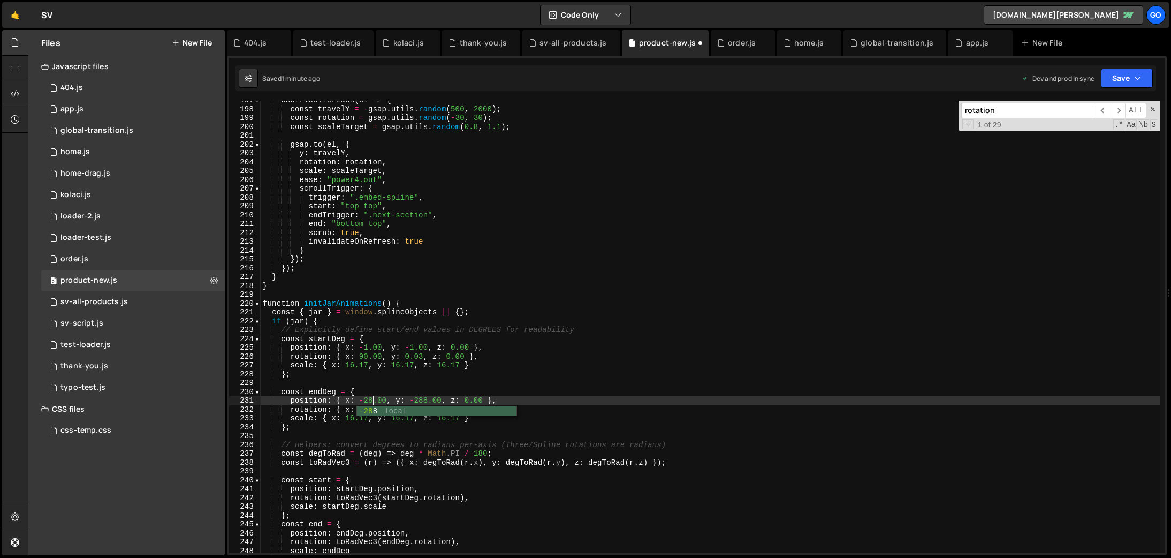
scroll to position [0, 8]
drag, startPoint x: 429, startPoint y: 399, endPoint x: 414, endPoint y: 398, distance: 15.0
click at [414, 398] on div "cherries . forEach ( el => { const travelY = - gsap . utils . random ( 500 , 20…" at bounding box center [711, 331] width 900 height 470
type textarea "position: { x: -28.00, y: -64.00, z: 0.00 },"
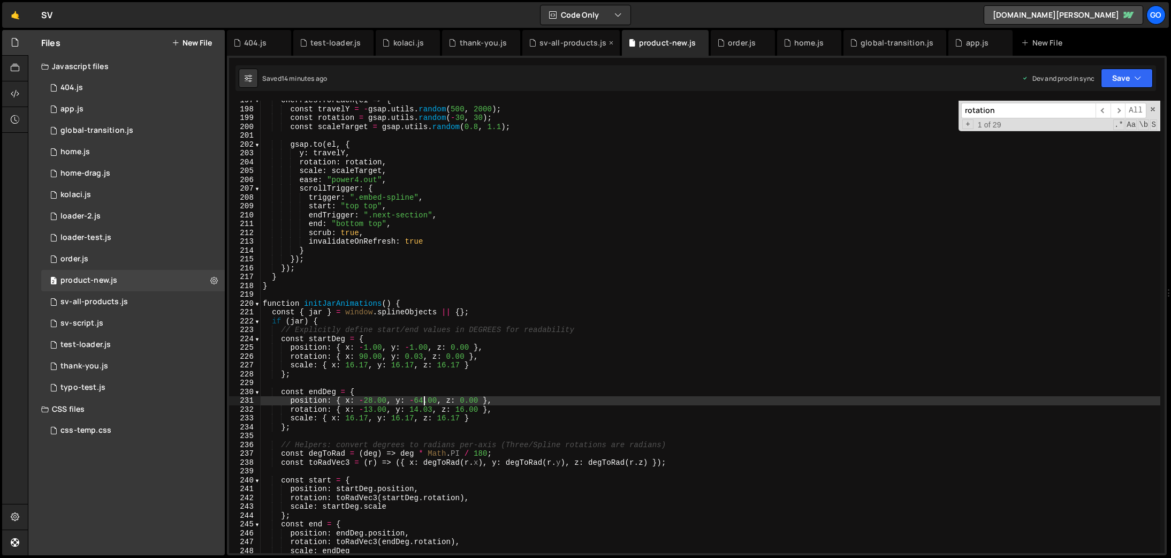
click at [564, 48] on div "sv-all-products.js" at bounding box center [573, 42] width 67 height 11
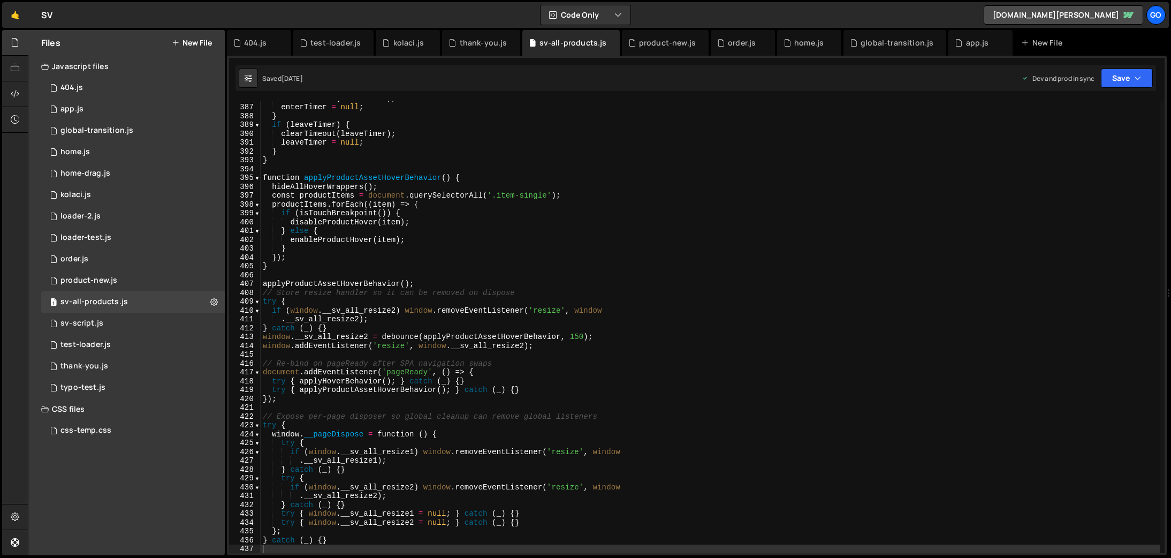
click at [621, 155] on div "clearTimeout ( enterTimer ) ; enterTimer = null ; } if ( leaveTimer ) { clearTi…" at bounding box center [711, 329] width 900 height 470
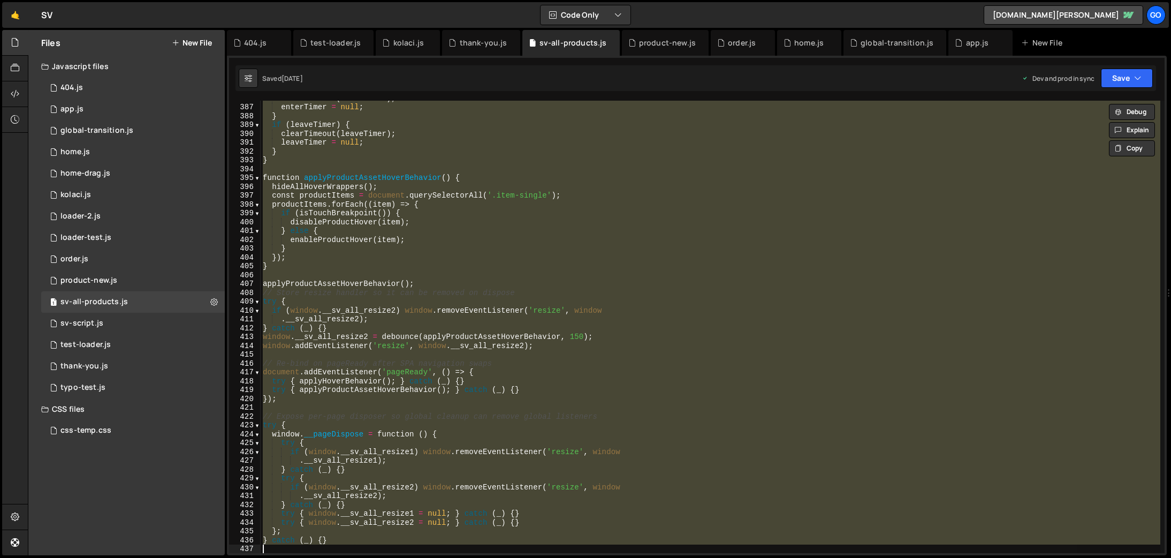
click at [355, 310] on div "clearTimeout ( enterTimer ) ; enterTimer = null ; } if ( leaveTimer ) { clearTi…" at bounding box center [711, 327] width 900 height 452
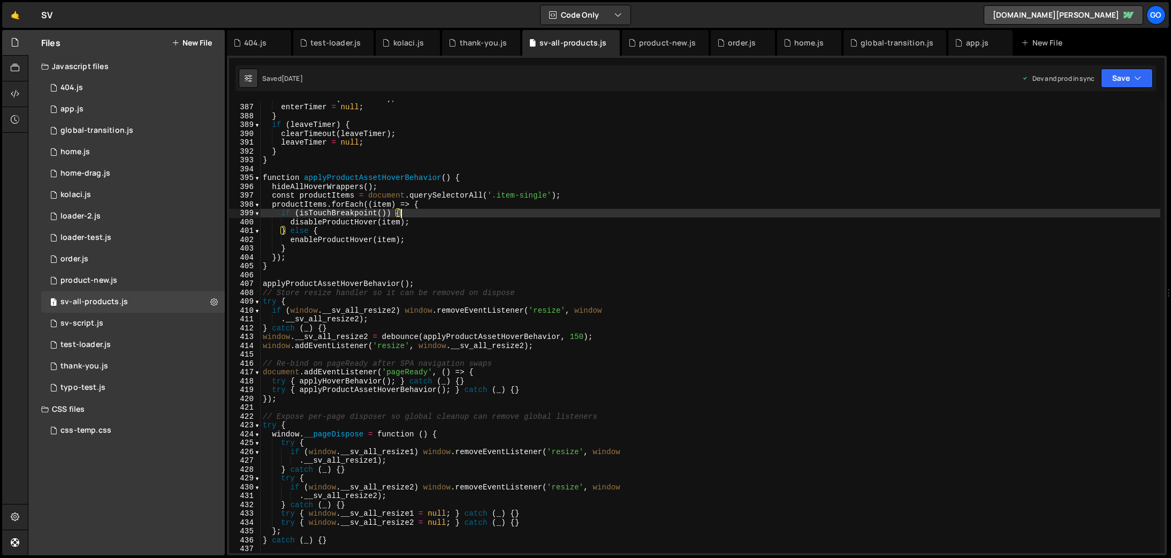
click at [520, 216] on div "clearTimeout ( enterTimer ) ; enterTimer = null ; } if ( leaveTimer ) { clearTi…" at bounding box center [711, 329] width 900 height 470
type textarea "} catch (_) {}"
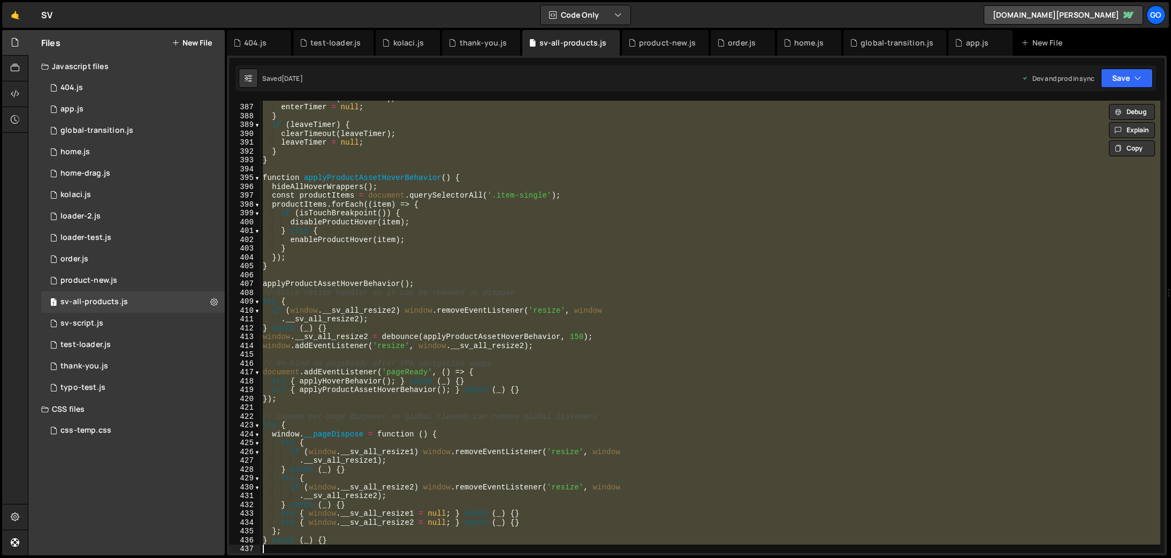
paste textarea
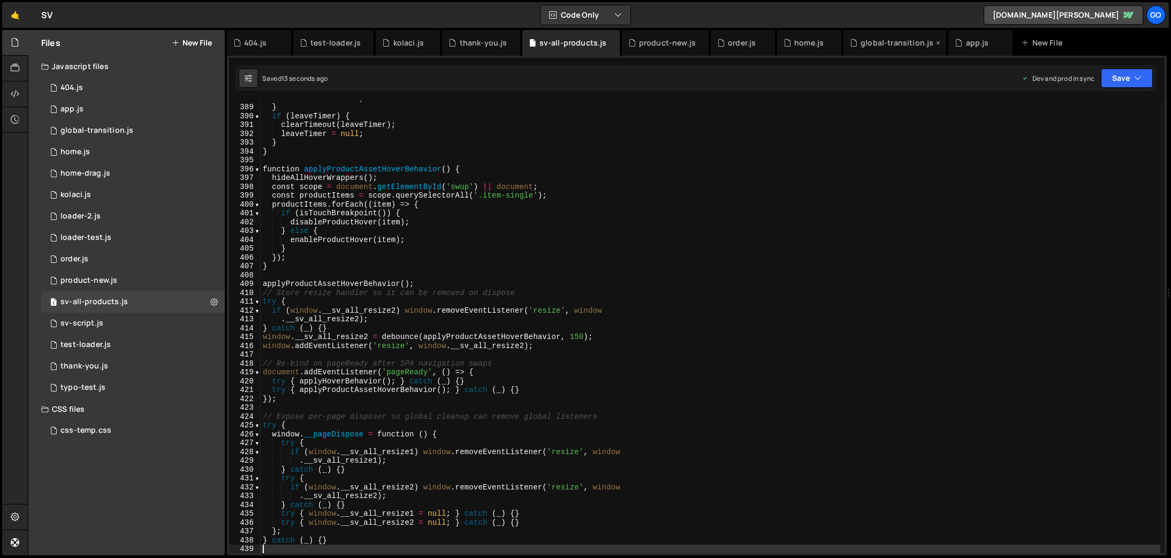
click at [878, 49] on div "global-transition.js" at bounding box center [895, 43] width 103 height 26
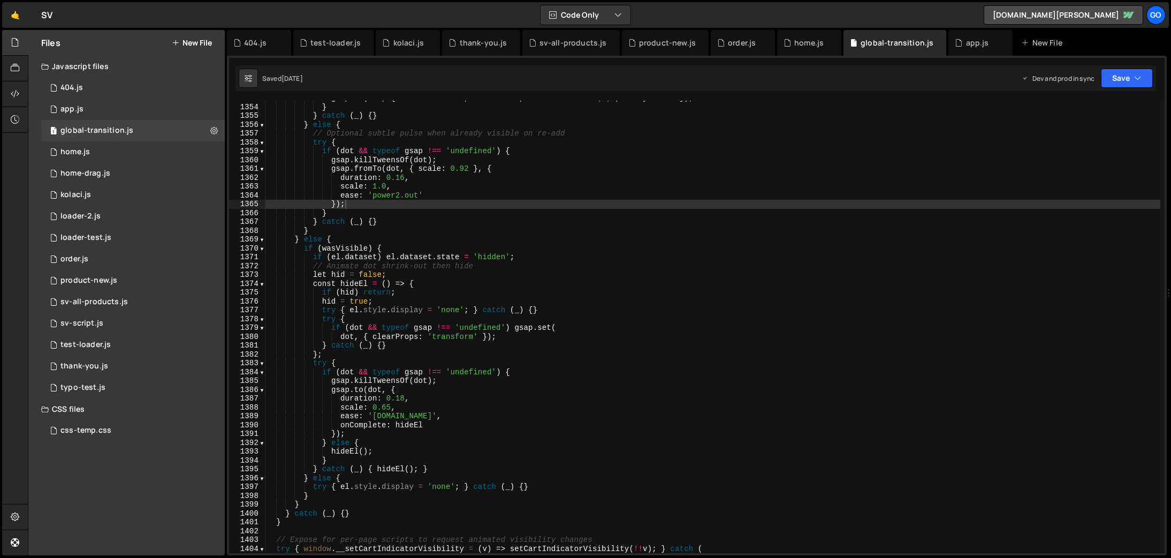
scroll to position [11948, 0]
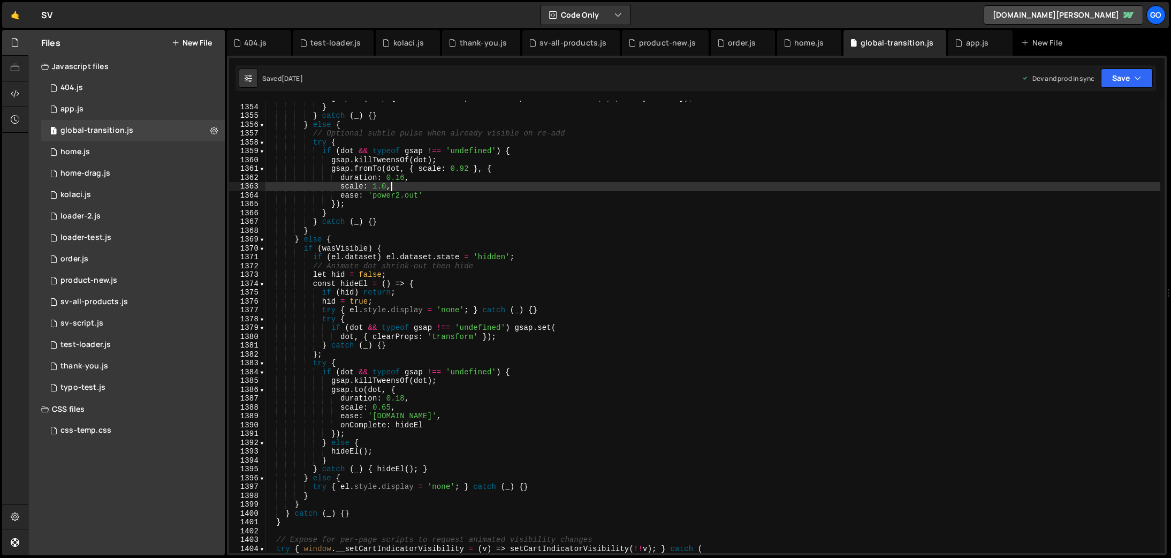
click at [692, 191] on div "gsap . to ( dot , { duration : 0.22 , scale : 1.0 , ease : 'back.out(2)' , dela…" at bounding box center [712, 329] width 895 height 470
type textarea "})();"
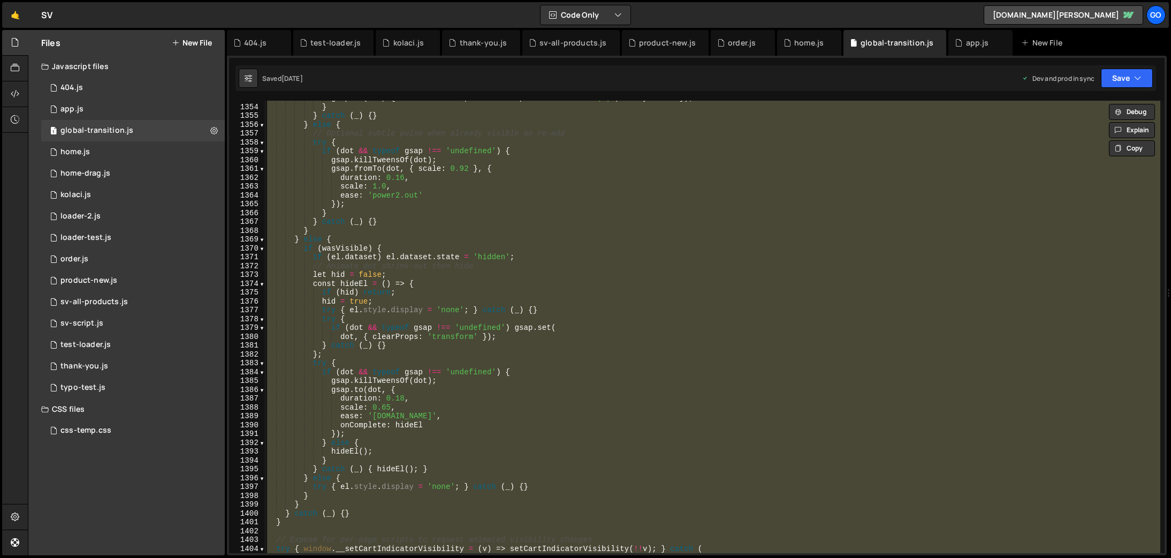
paste textarea
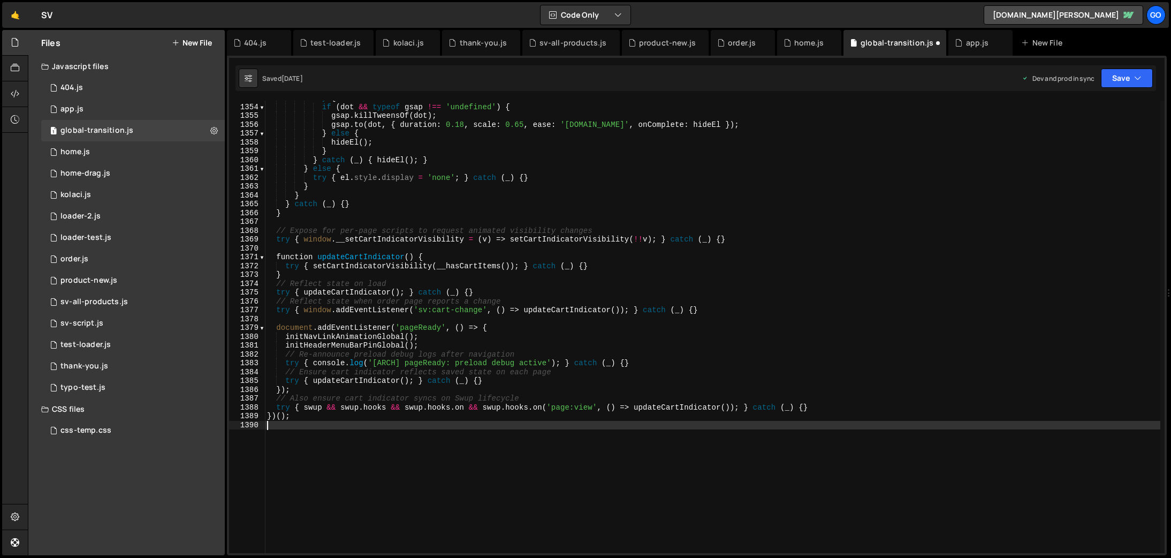
type textarea "try { window.__setCartIndicatorVisibility = (v) => setCartIndicatorVisibility(!…"
